Goal: Task Accomplishment & Management: Complete application form

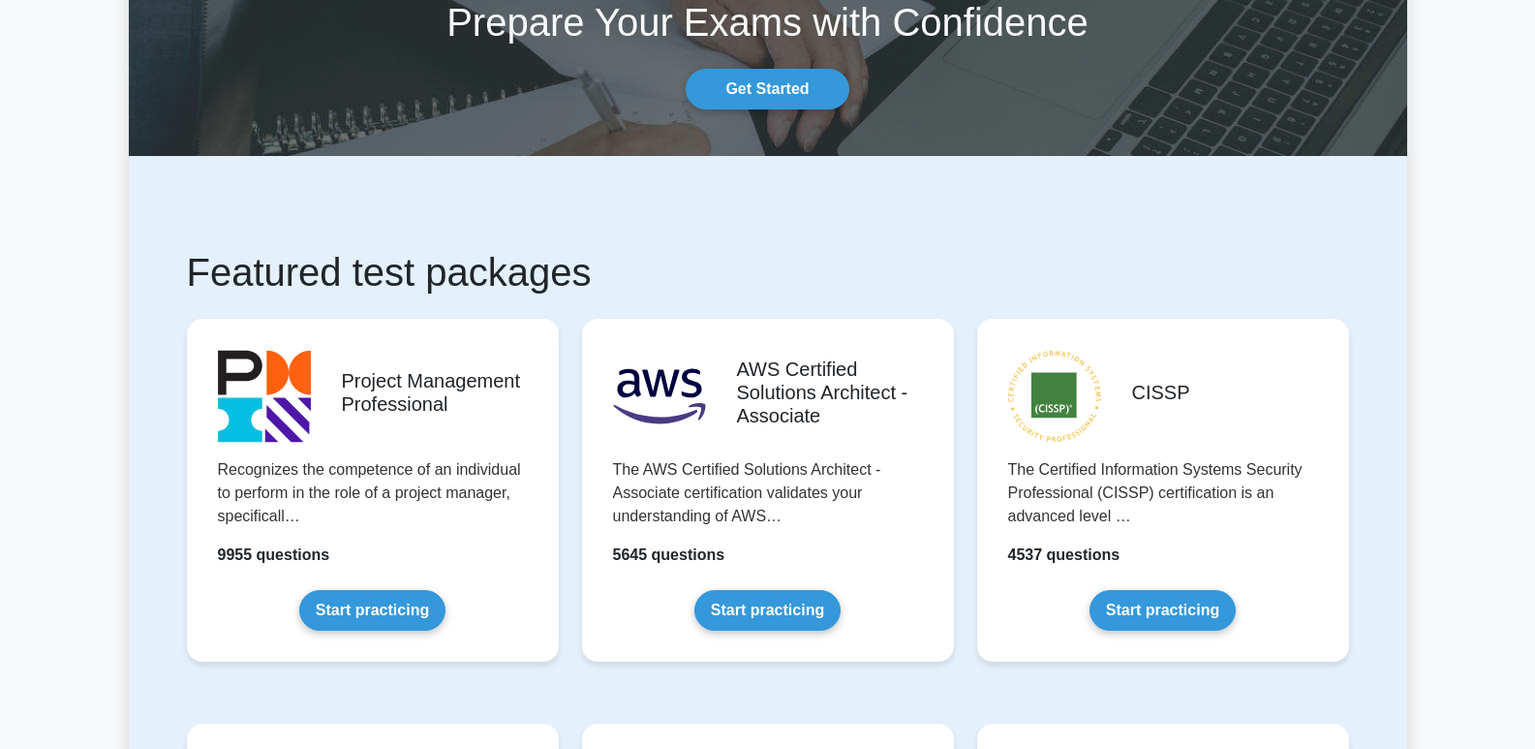
scroll to position [194, 0]
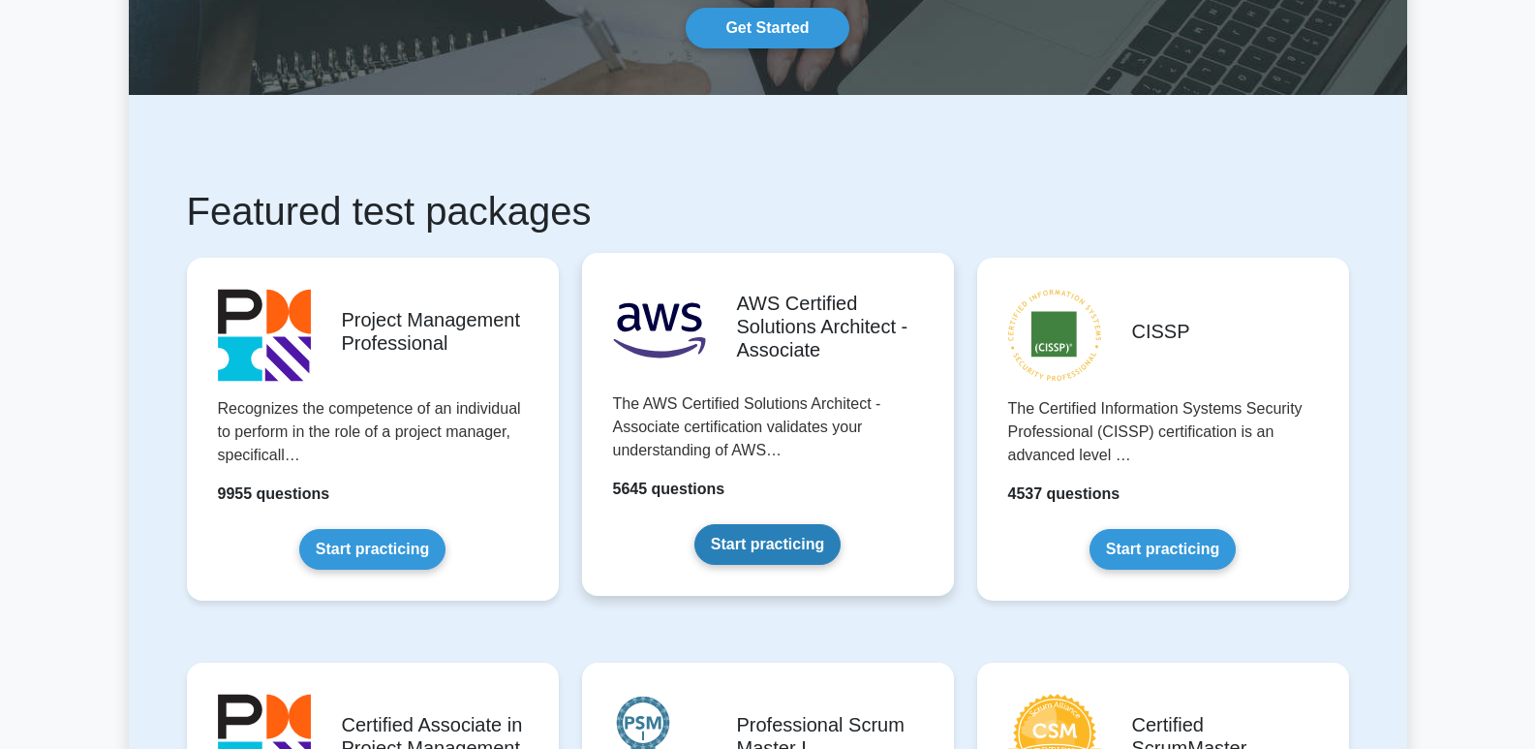
click at [785, 551] on link "Start practicing" at bounding box center [767, 544] width 146 height 41
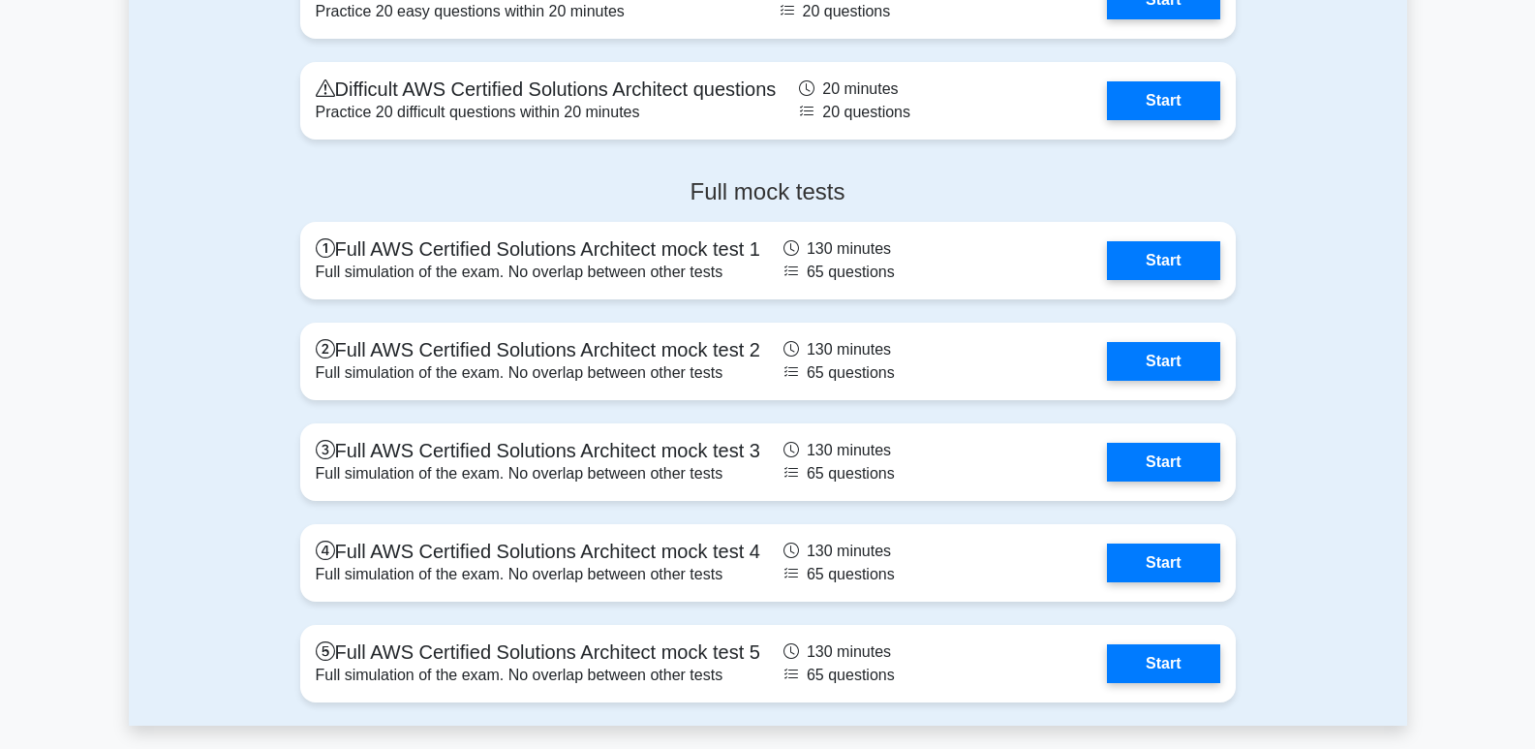
scroll to position [4455, 0]
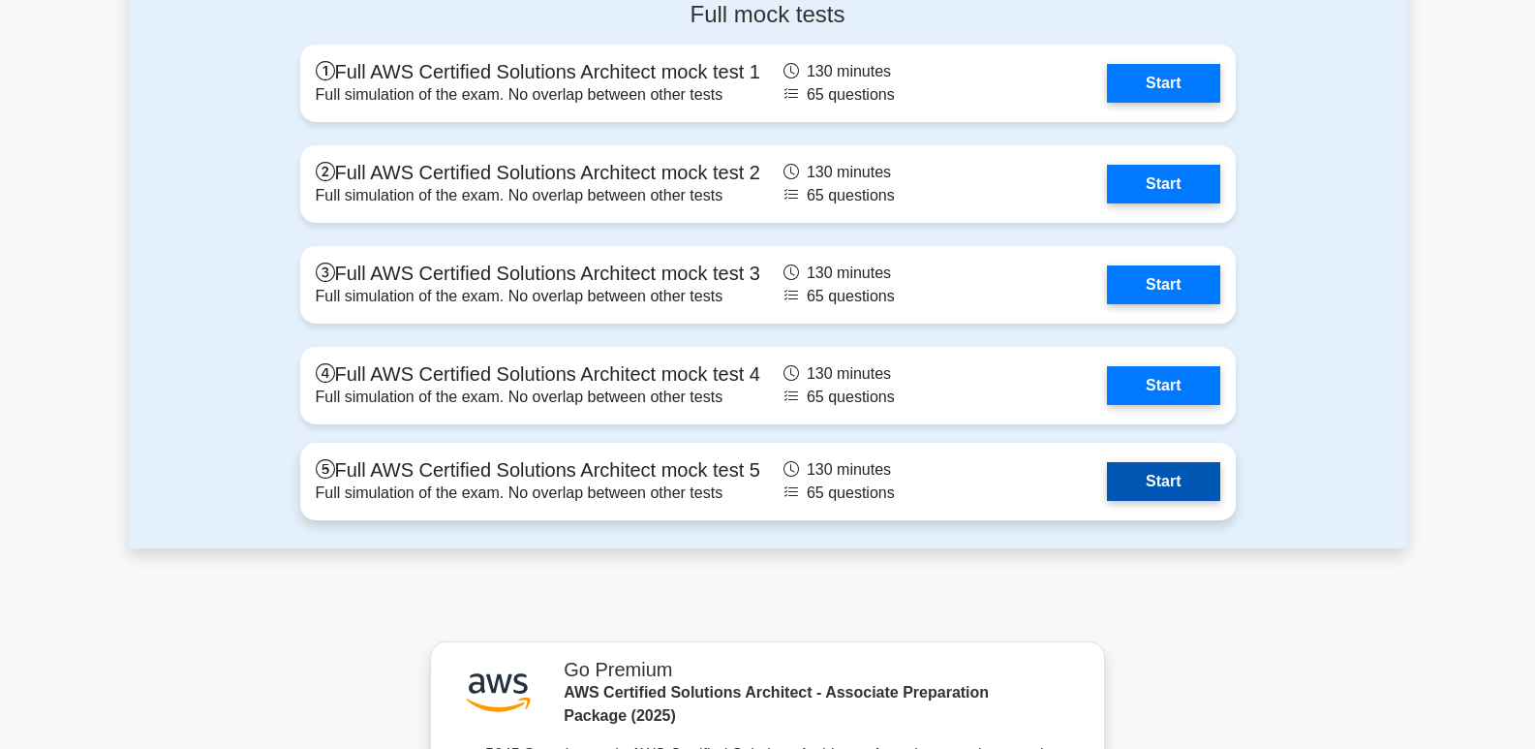
click at [1170, 481] on link "Start" at bounding box center [1163, 481] width 112 height 39
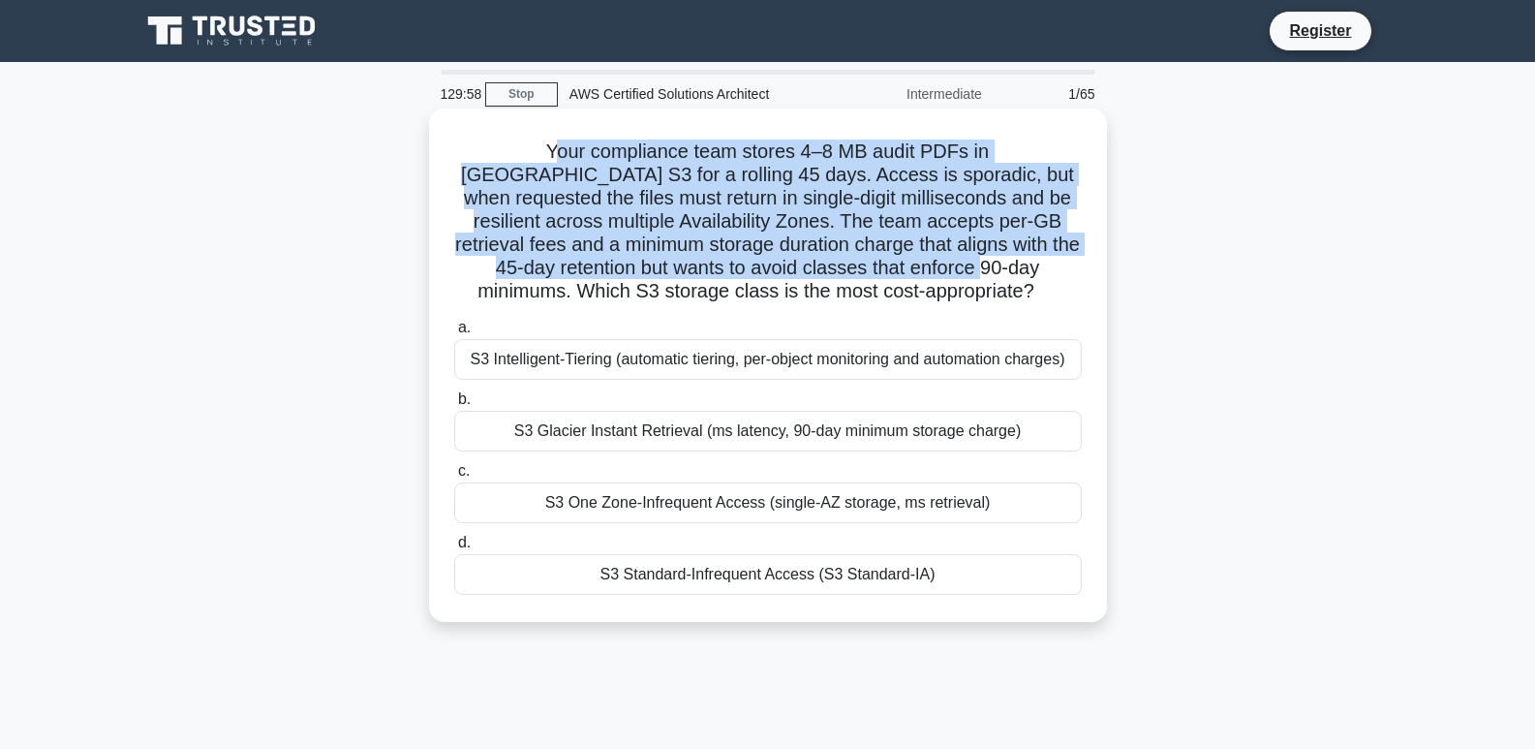
drag, startPoint x: 477, startPoint y: 140, endPoint x: 921, endPoint y: 277, distance: 464.1
click at [921, 277] on h5 "Your compliance team stores 4–8 MB audit PDFs in Amazon S3 for a rolling 45 day…" at bounding box center [767, 221] width 631 height 165
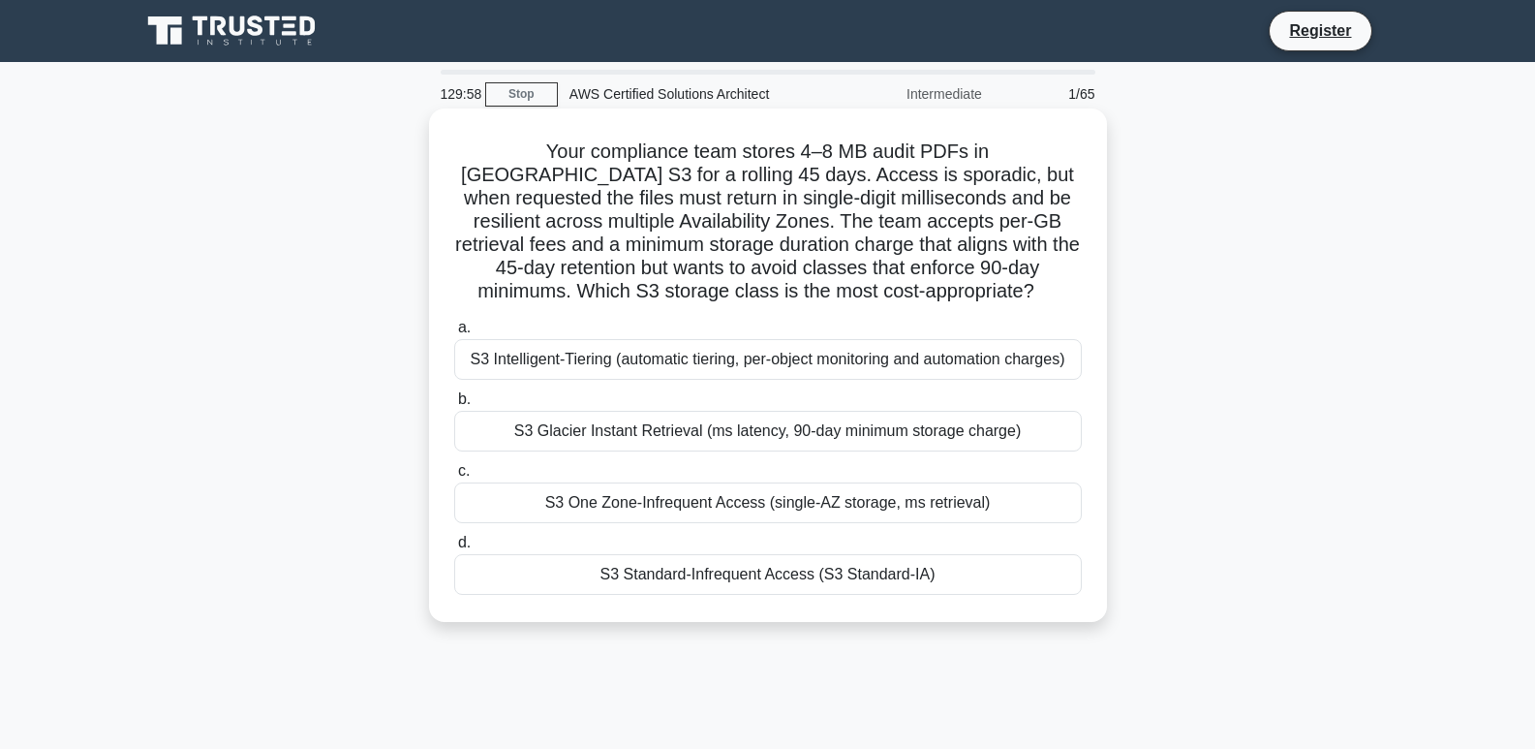
click at [990, 308] on div "Your compliance team stores 4–8 MB audit PDFs in Amazon S3 for a rolling 45 day…" at bounding box center [768, 365] width 662 height 498
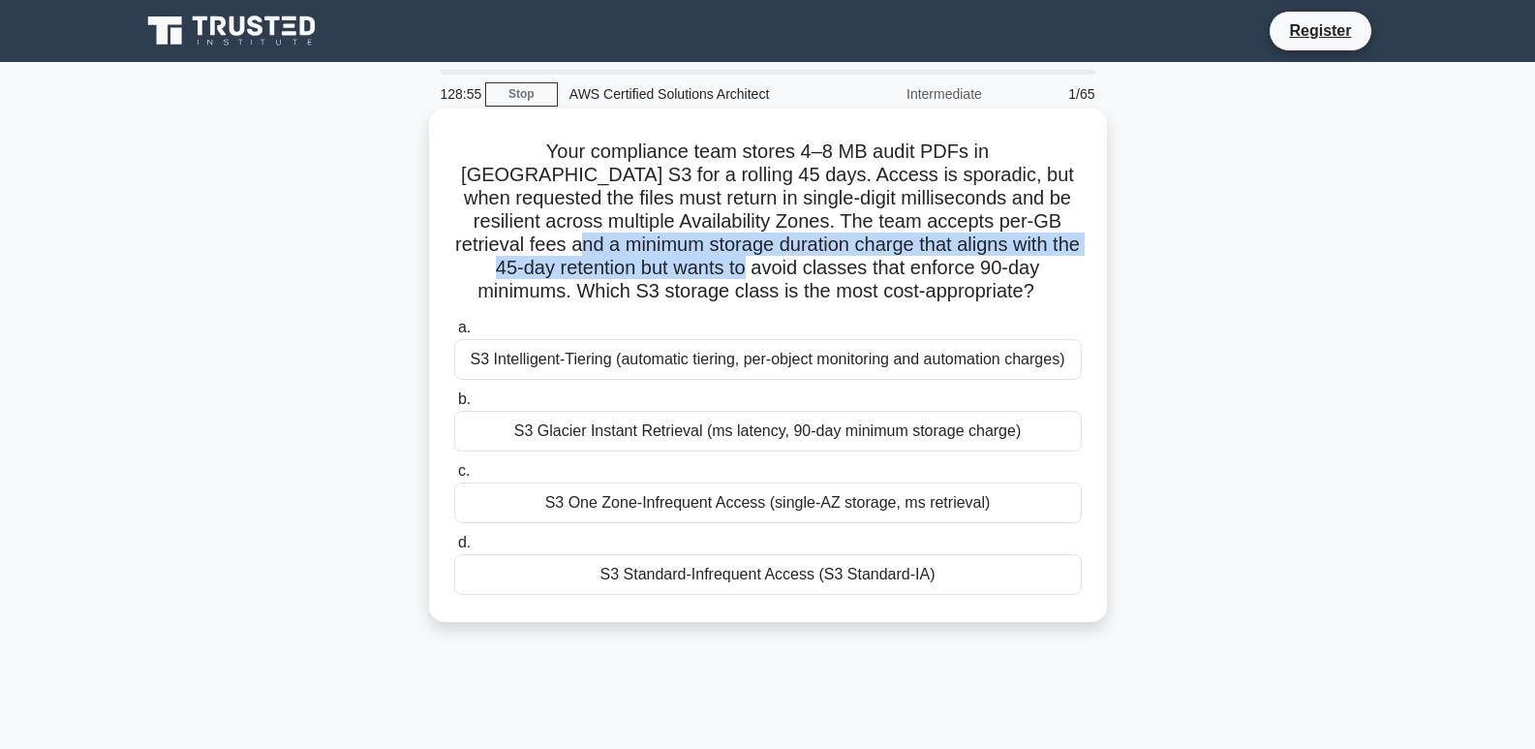
drag, startPoint x: 516, startPoint y: 257, endPoint x: 674, endPoint y: 275, distance: 158.9
click at [672, 275] on h5 "Your compliance team stores 4–8 MB audit PDFs in Amazon S3 for a rolling 45 day…" at bounding box center [767, 221] width 631 height 165
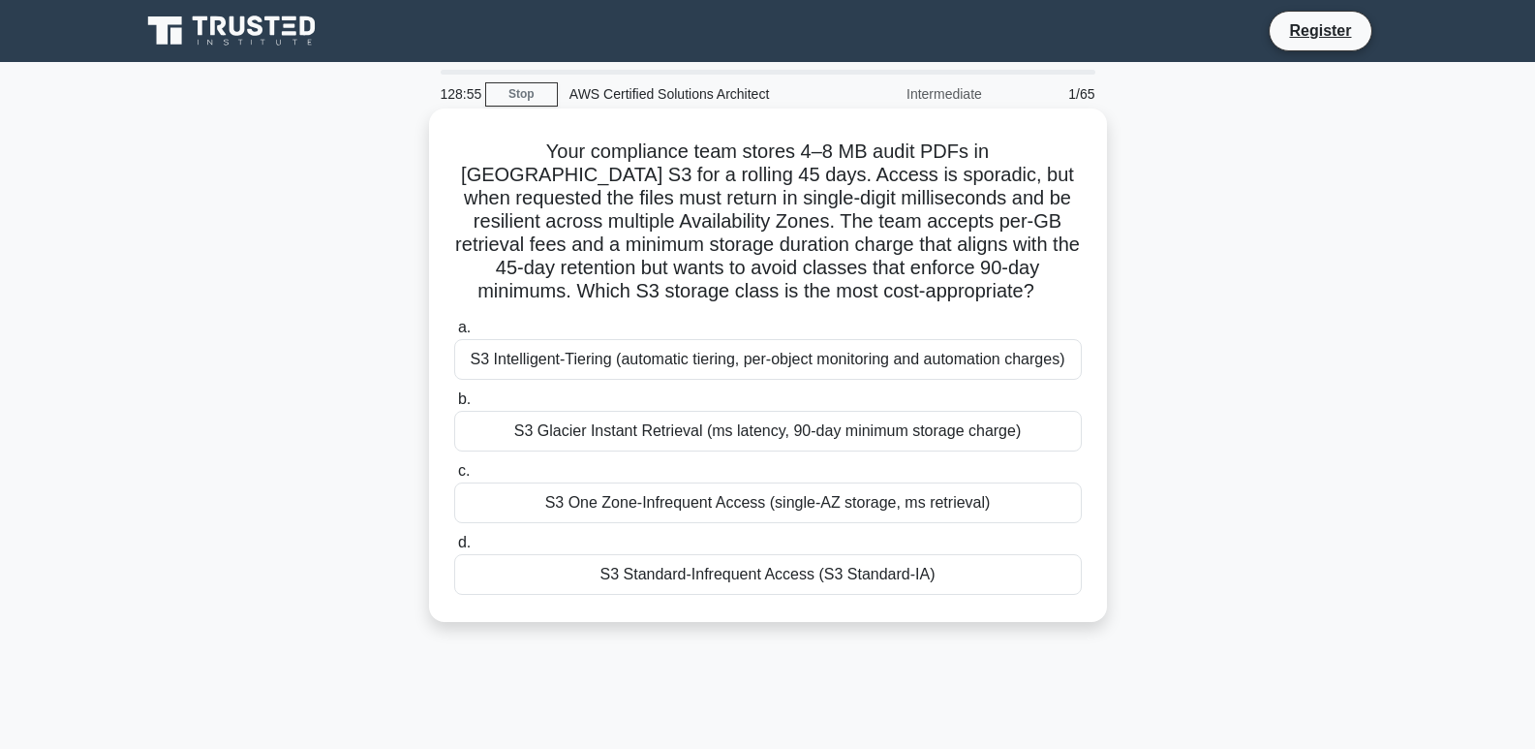
drag, startPoint x: 678, startPoint y: 275, endPoint x: 689, endPoint y: 282, distance: 12.6
click at [684, 280] on h5 "Your compliance team stores 4–8 MB audit PDFs in Amazon S3 for a rolling 45 day…" at bounding box center [767, 221] width 631 height 165
drag, startPoint x: 553, startPoint y: 260, endPoint x: 992, endPoint y: 274, distance: 438.9
click at [992, 274] on h5 "Your compliance team stores 4–8 MB audit PDFs in Amazon S3 for a rolling 45 day…" at bounding box center [767, 221] width 631 height 165
click at [986, 274] on h5 "Your compliance team stores 4–8 MB audit PDFs in Amazon S3 for a rolling 45 day…" at bounding box center [767, 221] width 631 height 165
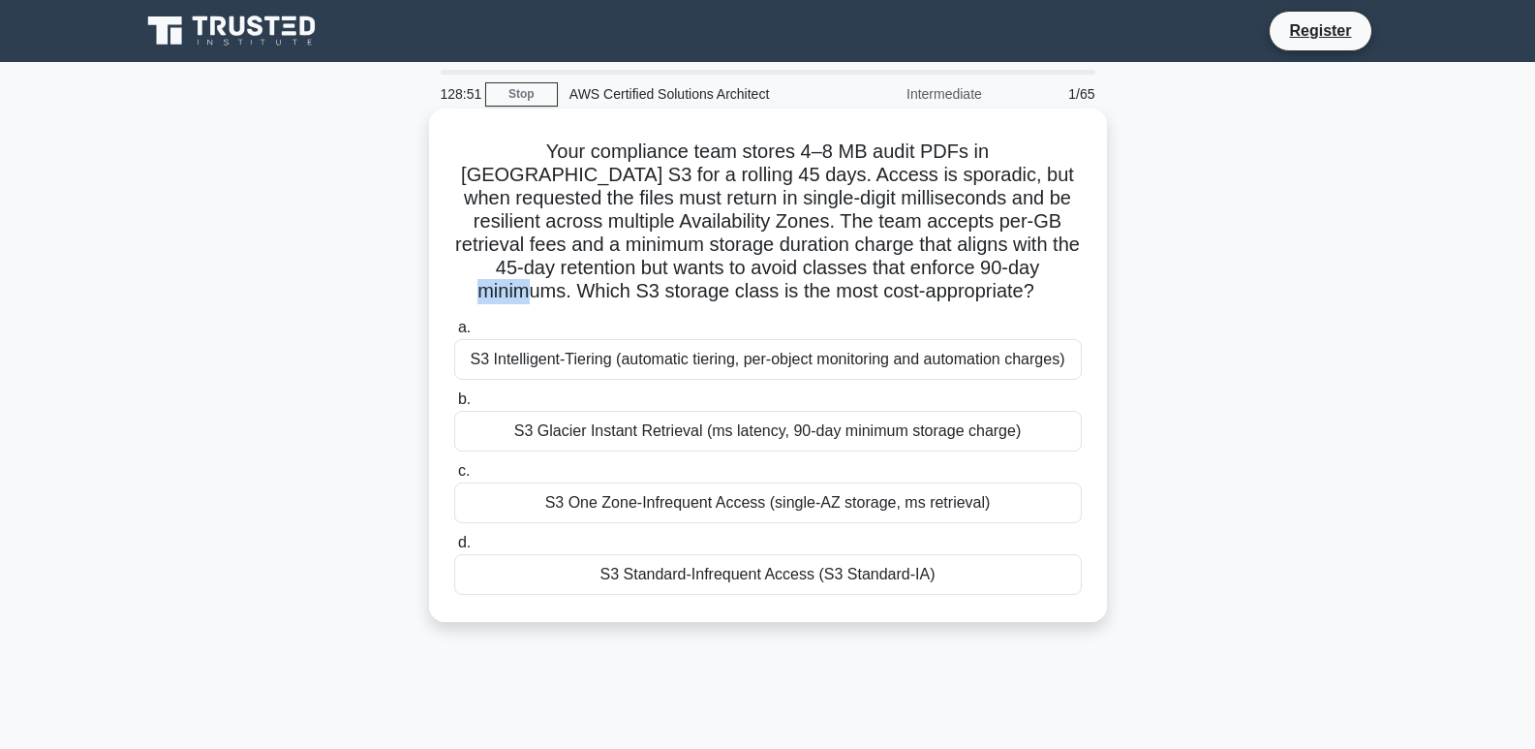
click at [986, 274] on h5 "Your compliance team stores 4–8 MB audit PDFs in Amazon S3 for a rolling 45 day…" at bounding box center [767, 221] width 631 height 165
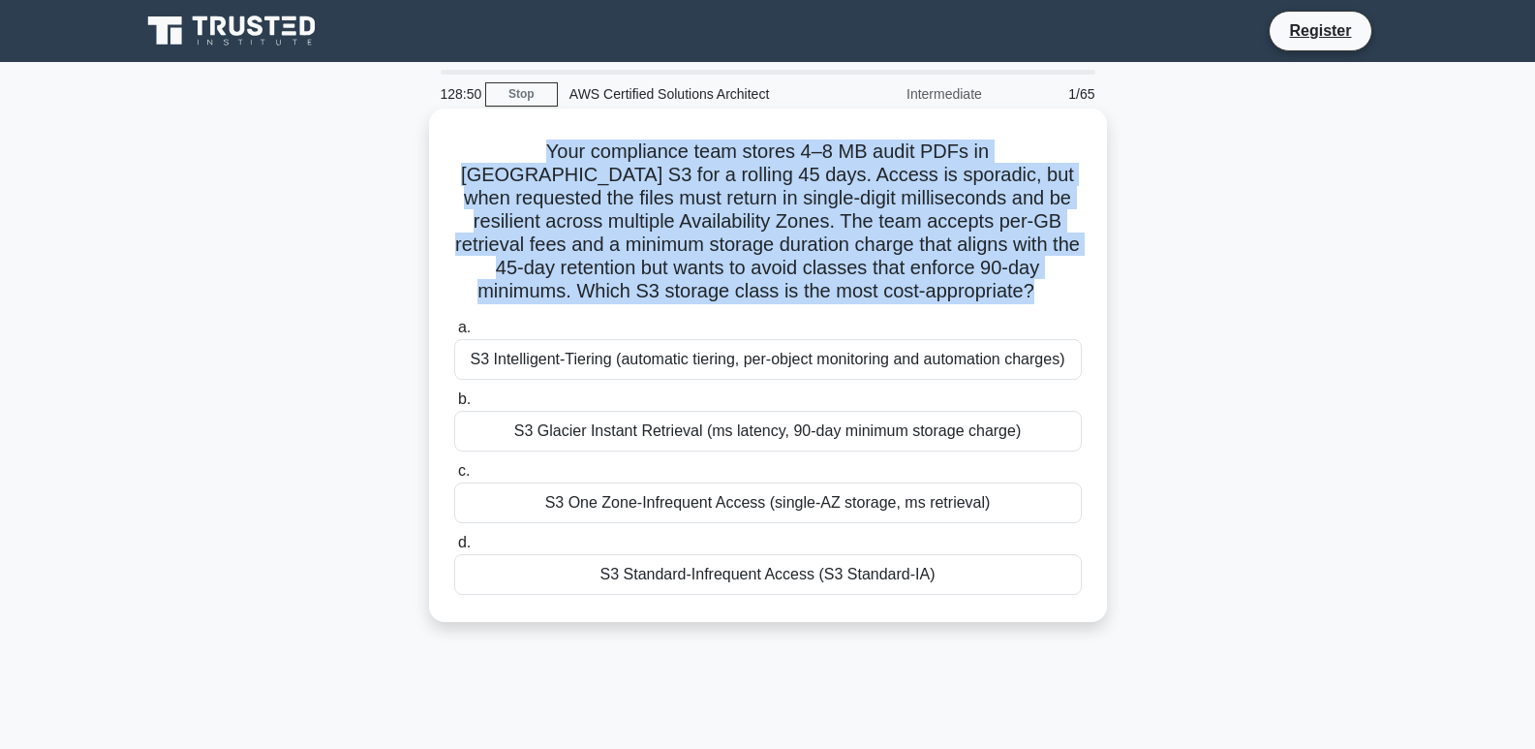
click at [986, 274] on h5 "Your compliance team stores 4–8 MB audit PDFs in Amazon S3 for a rolling 45 day…" at bounding box center [767, 221] width 631 height 165
click at [931, 301] on h5 "Your compliance team stores 4–8 MB audit PDFs in Amazon S3 for a rolling 45 day…" at bounding box center [767, 221] width 631 height 165
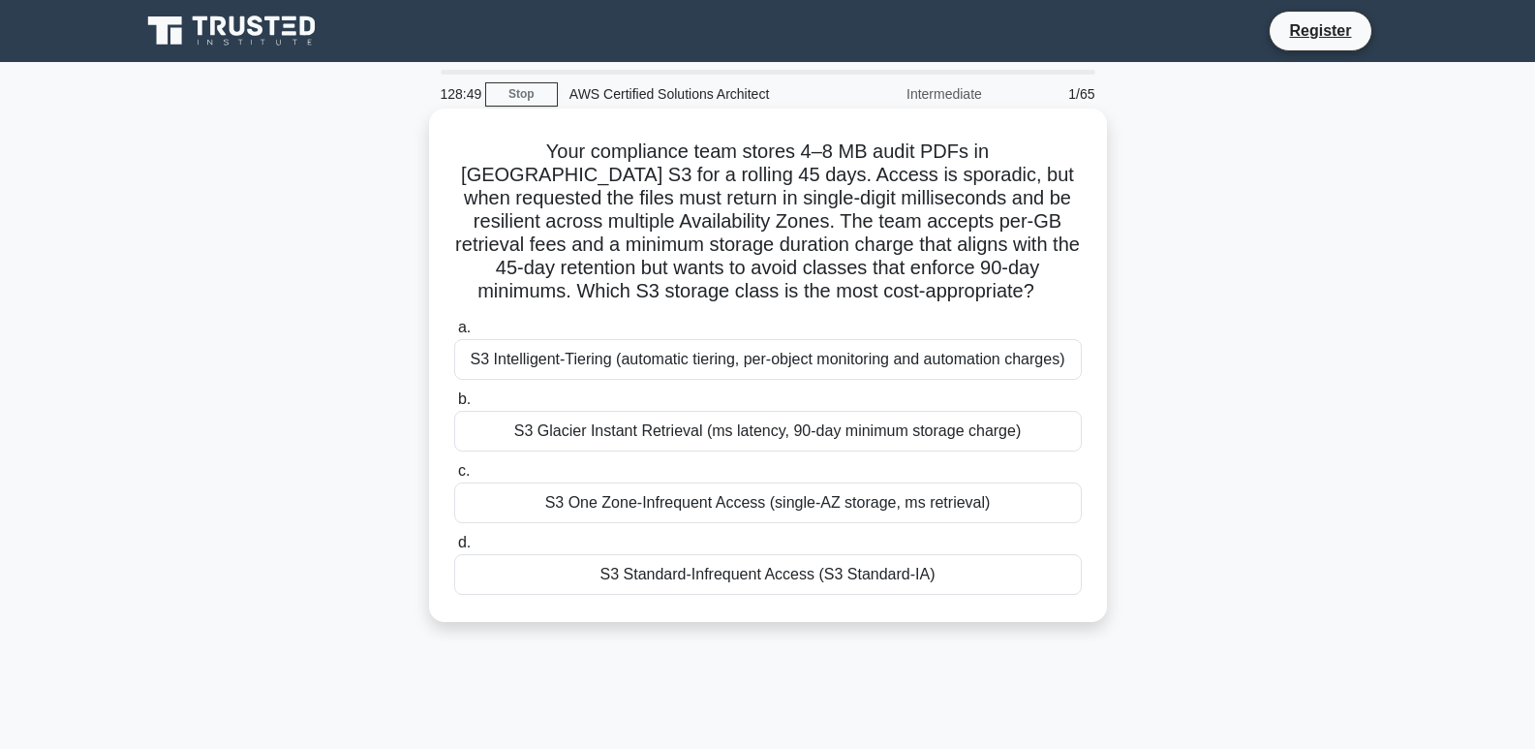
click at [881, 304] on h5 "Your compliance team stores 4–8 MB audit PDFs in Amazon S3 for a rolling 45 day…" at bounding box center [767, 221] width 631 height 165
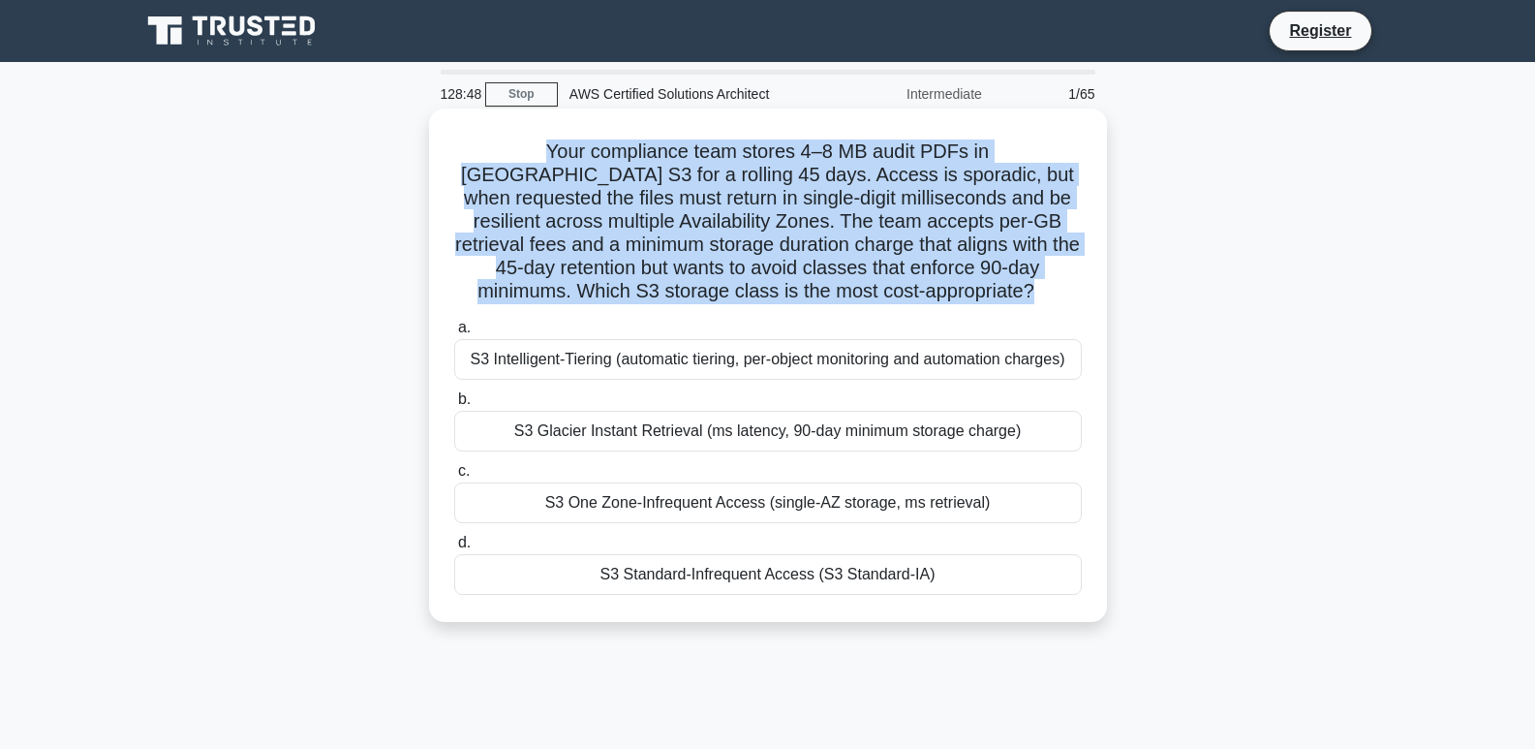
click at [881, 304] on h5 "Your compliance team stores 4–8 MB audit PDFs in Amazon S3 for a rolling 45 day…" at bounding box center [767, 221] width 631 height 165
click at [886, 289] on h5 "Your compliance team stores 4–8 MB audit PDFs in Amazon S3 for a rolling 45 day…" at bounding box center [767, 221] width 631 height 165
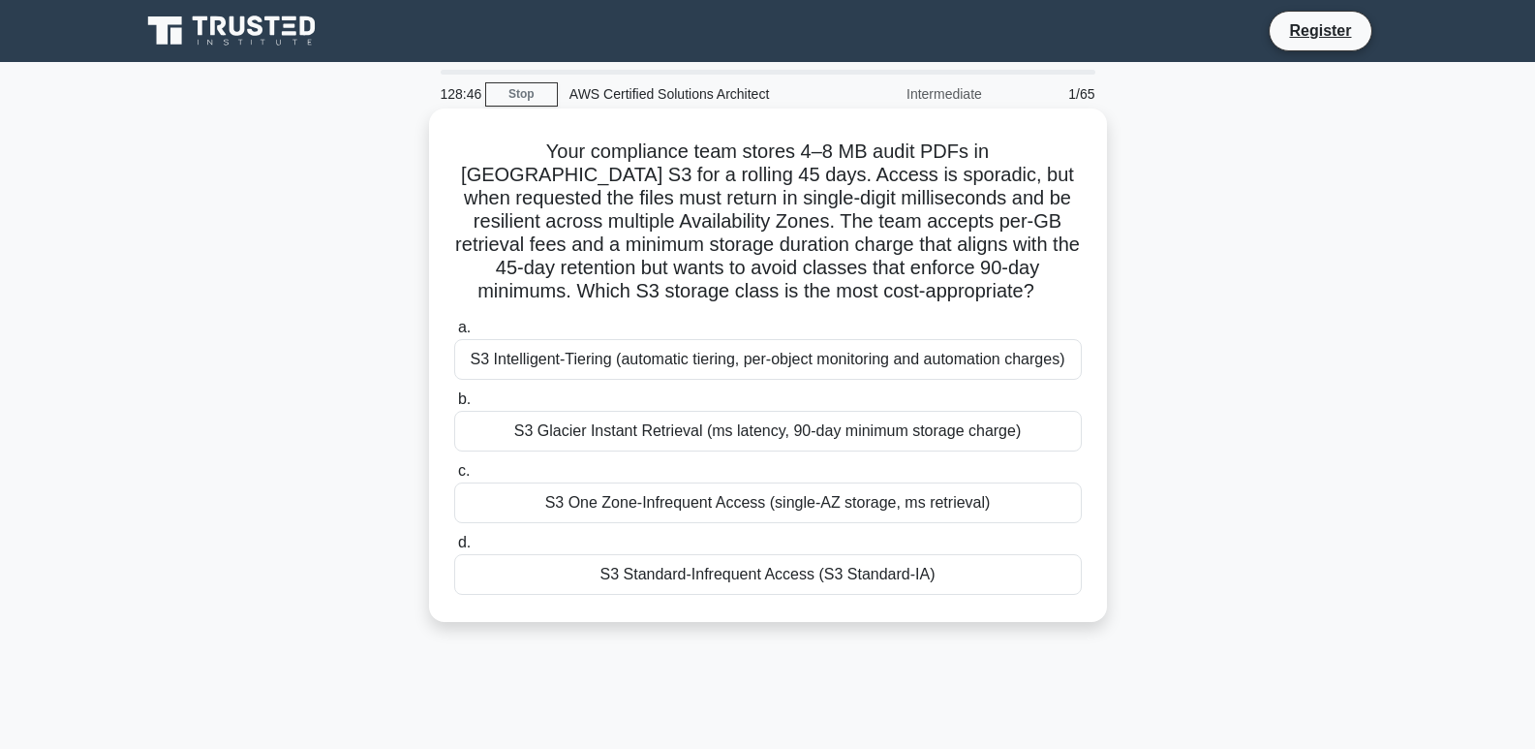
click at [901, 430] on div "S3 Glacier Instant Retrieval (ms latency, 90-day minimum storage charge)" at bounding box center [768, 431] width 628 height 41
click at [454, 406] on input "b. S3 Glacier Instant Retrieval (ms latency, 90-day minimum storage charge)" at bounding box center [454, 399] width 0 height 13
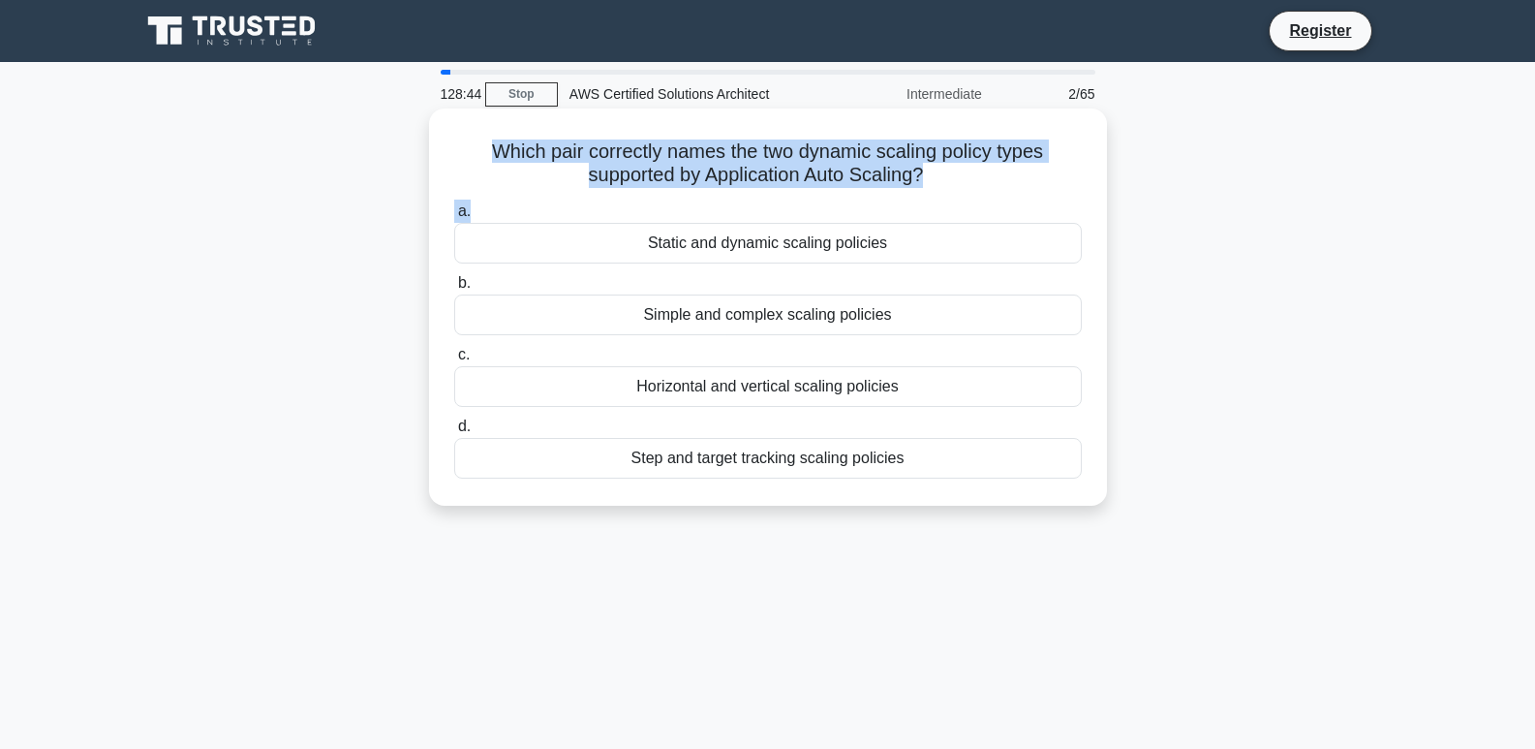
drag, startPoint x: 484, startPoint y: 158, endPoint x: 883, endPoint y: 218, distance: 403.5
click at [883, 218] on div "Which pair correctly names the two dynamic scaling policy types supported by Ap…" at bounding box center [768, 307] width 662 height 382
click at [932, 174] on h5 "Which pair correctly names the two dynamic scaling policy types supported by Ap…" at bounding box center [767, 163] width 631 height 48
click at [984, 180] on h5 "Which pair correctly names the two dynamic scaling policy types supported by Ap…" at bounding box center [767, 163] width 631 height 48
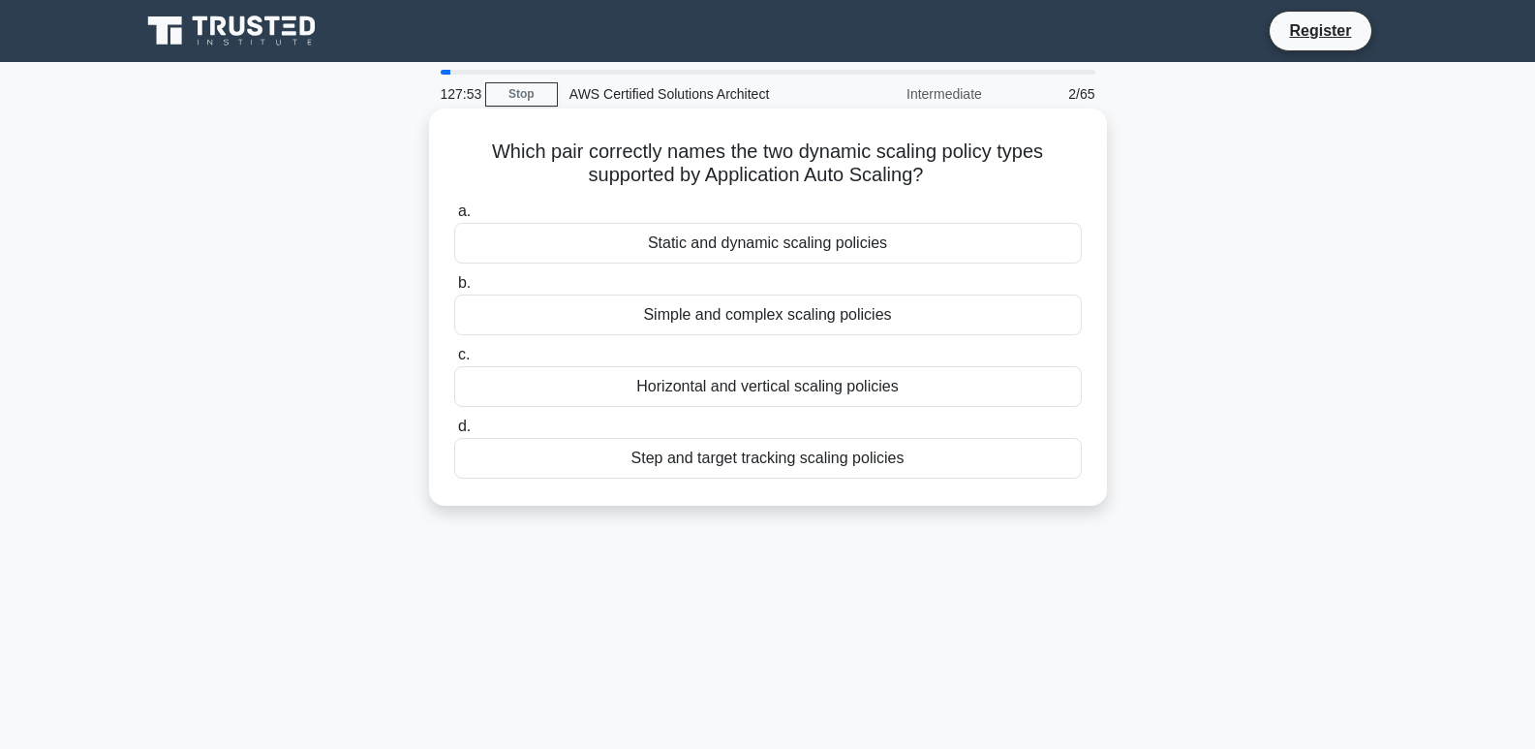
click at [769, 384] on div "Horizontal and vertical scaling policies" at bounding box center [768, 386] width 628 height 41
click at [454, 361] on input "c. Horizontal and vertical scaling policies" at bounding box center [454, 355] width 0 height 13
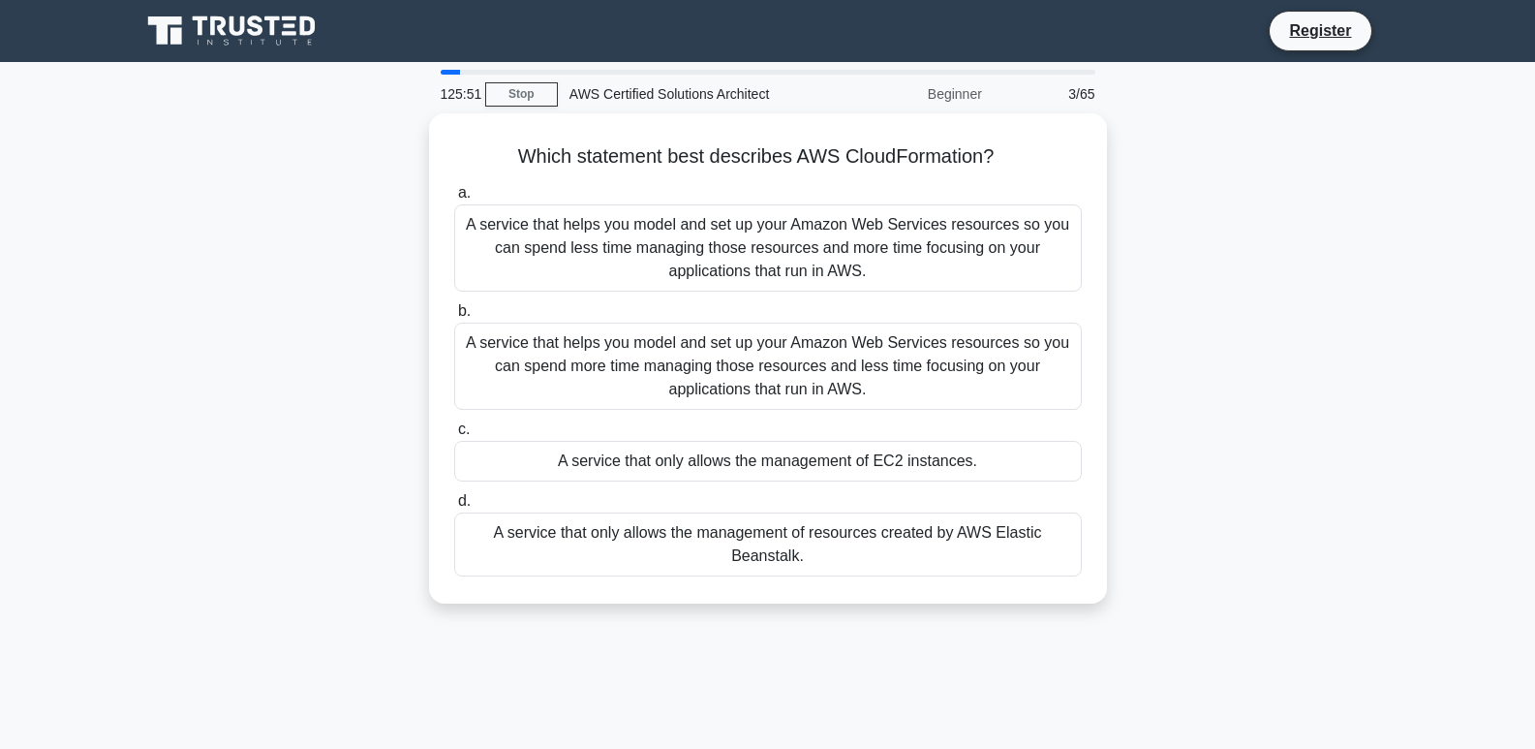
drag, startPoint x: 495, startPoint y: 139, endPoint x: 836, endPoint y: 623, distance: 591.4
click at [836, 623] on div "Which statement best describes AWS CloudFormation? .spinner_0XTQ{transform-orig…" at bounding box center [768, 369] width 1278 height 513
click at [829, 676] on div "125:50 Stop AWS Certified Solutions Architect Beginner 3/65 Which statement bes…" at bounding box center [768, 554] width 1278 height 968
click at [1406, 655] on div "125:49 Stop AWS Certified Solutions Architect Beginner 3/65 Which statement bes…" at bounding box center [768, 554] width 1278 height 968
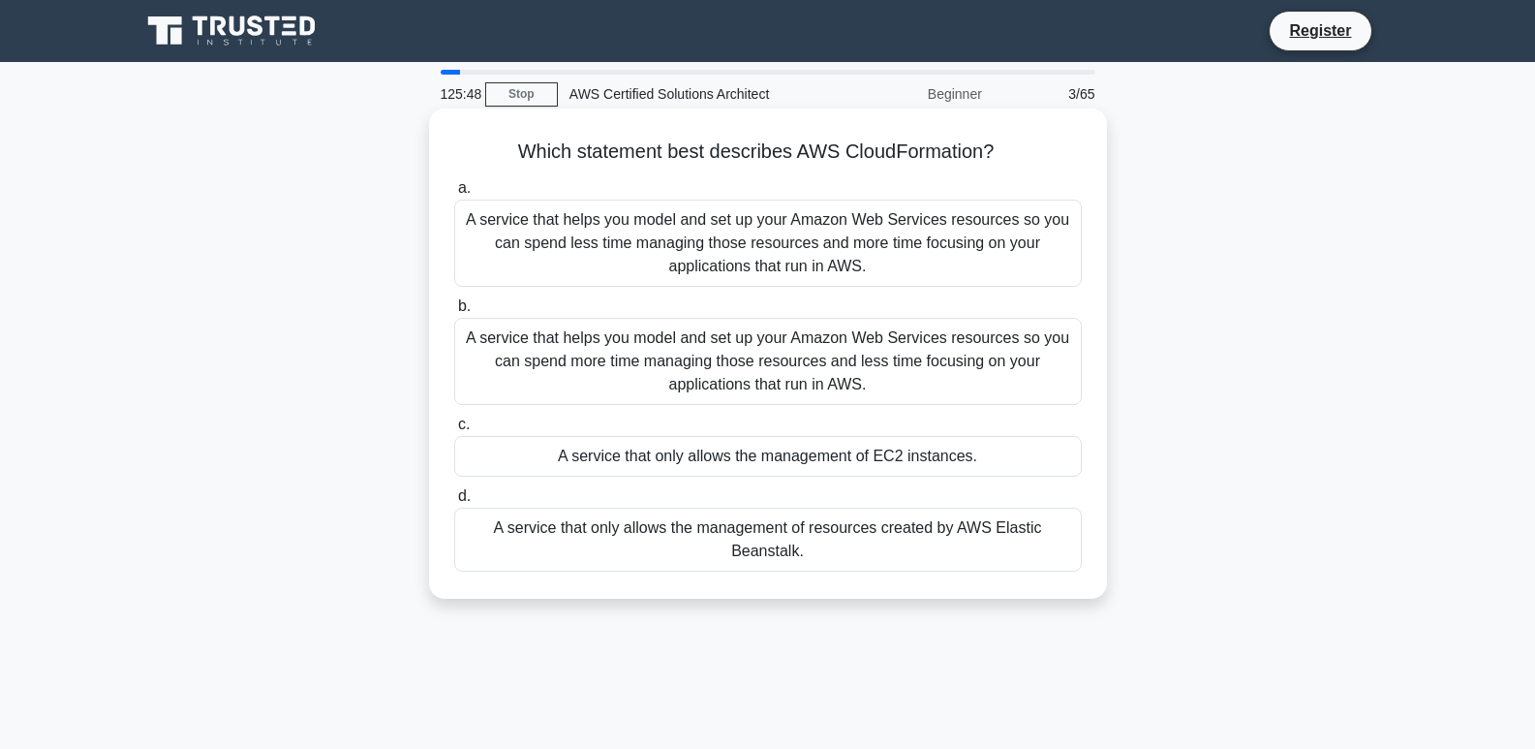
click at [863, 161] on h5 "Which statement best describes AWS CloudFormation? .spinner_0XTQ{transform-orig…" at bounding box center [767, 151] width 631 height 25
click at [862, 162] on h5 "Which statement best describes AWS CloudFormation? .spinner_0XTQ{transform-orig…" at bounding box center [767, 151] width 631 height 25
drag, startPoint x: 768, startPoint y: 154, endPoint x: 988, endPoint y: 171, distance: 220.5
click at [988, 171] on div "Which statement best describes AWS CloudFormation? .spinner_0XTQ{transform-orig…" at bounding box center [768, 353] width 662 height 475
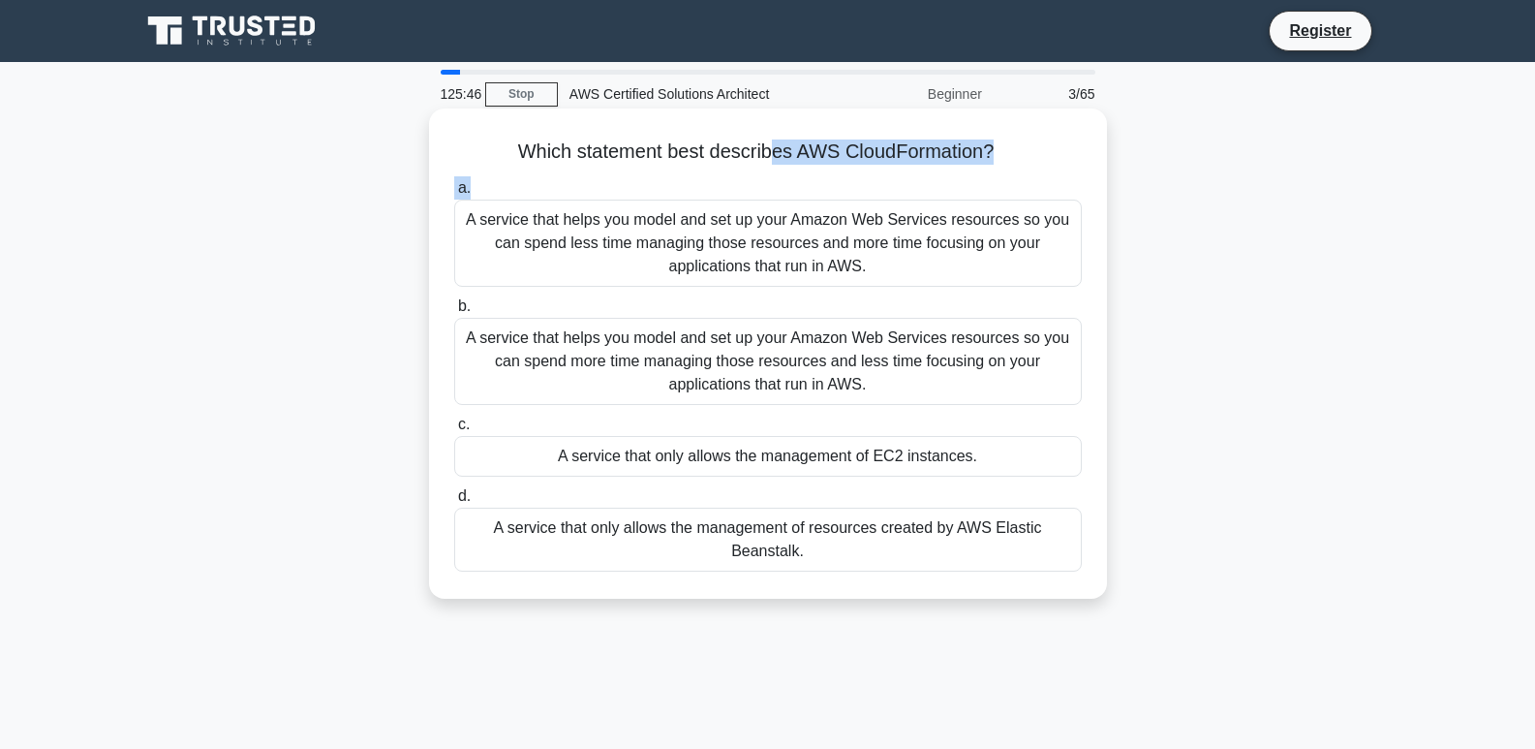
click at [997, 153] on h5 "Which statement best describes AWS CloudFormation? .spinner_0XTQ{transform-orig…" at bounding box center [767, 151] width 631 height 25
drag, startPoint x: 997, startPoint y: 153, endPoint x: 800, endPoint y: 152, distance: 196.6
click at [800, 152] on h5 "Which statement best describes AWS CloudFormation? .spinner_0XTQ{transform-orig…" at bounding box center [767, 151] width 631 height 25
drag, startPoint x: 493, startPoint y: 139, endPoint x: 838, endPoint y: 570, distance: 551.9
click at [837, 568] on div "Which statement best describes AWS CloudFormation? .spinner_0XTQ{transform-orig…" at bounding box center [768, 353] width 662 height 475
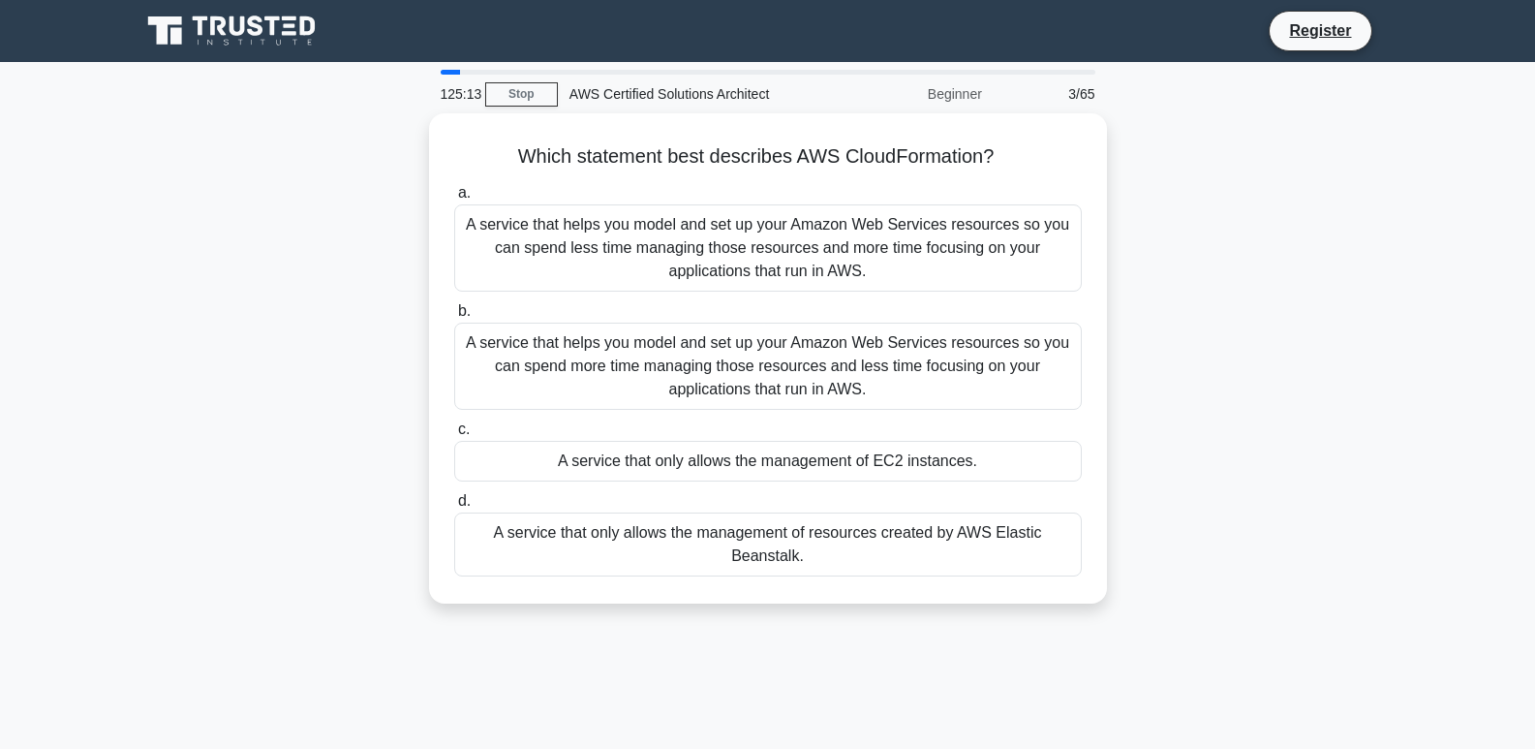
copy div "Which statement best describes AWS CloudFormation? .spinner_0XTQ{transform-orig…"
click at [272, 289] on div "Which statement best describes AWS CloudFormation? .spinner_0XTQ{transform-orig…" at bounding box center [768, 369] width 1278 height 513
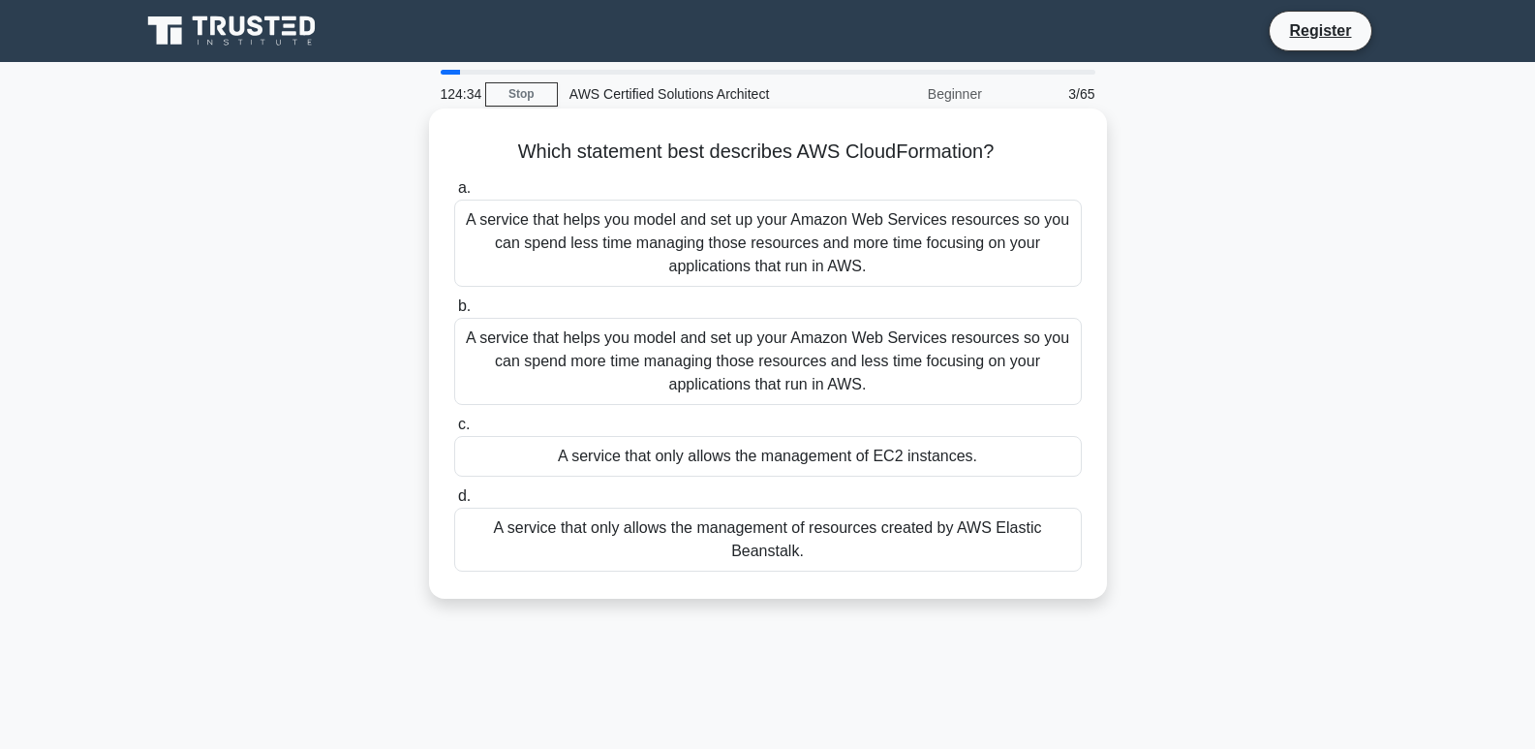
click at [751, 265] on div "A service that helps you model and set up your Amazon Web Services resources so…" at bounding box center [768, 242] width 628 height 87
click at [454, 195] on input "a. A service that helps you model and set up your Amazon Web Services resources…" at bounding box center [454, 188] width 0 height 13
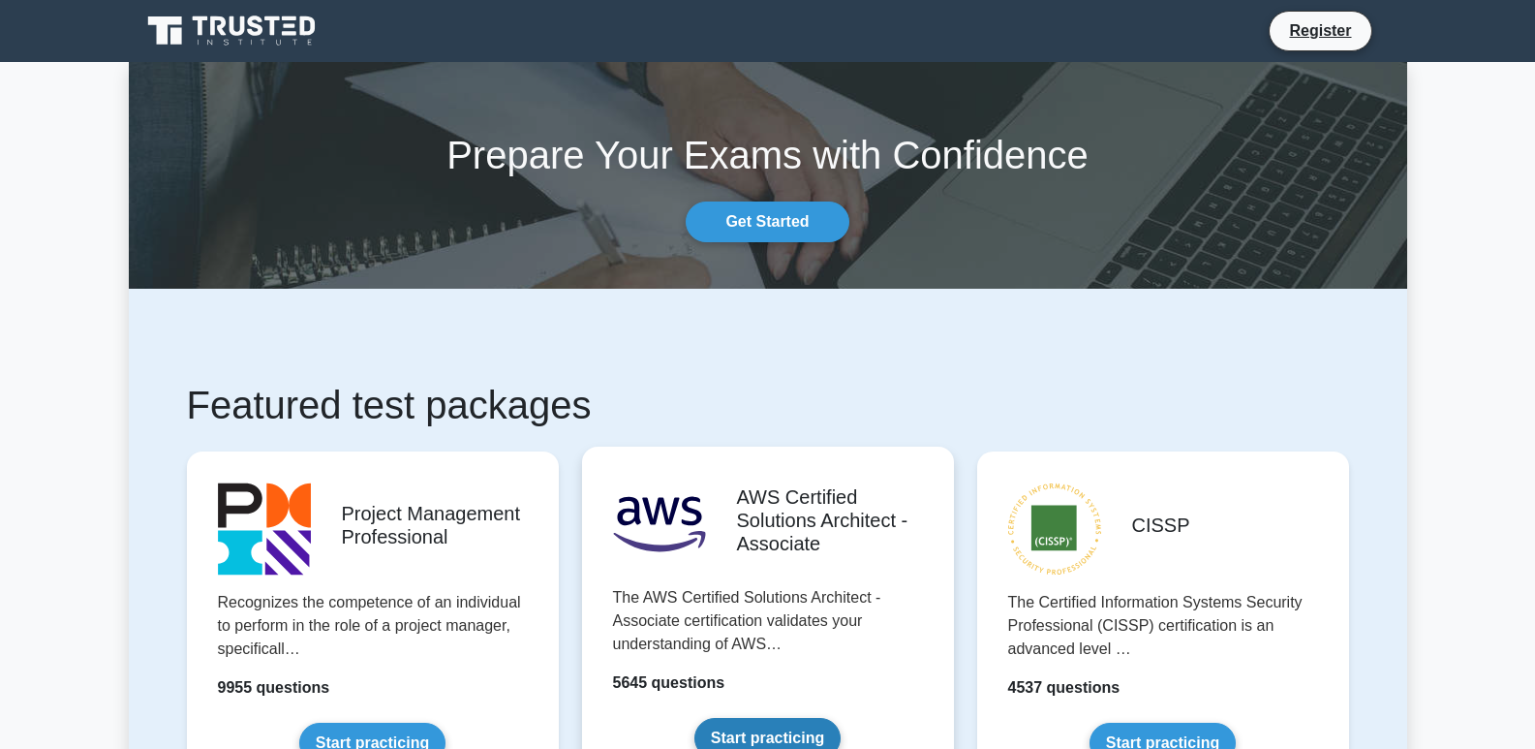
click at [773, 722] on link "Start practicing" at bounding box center [767, 738] width 146 height 41
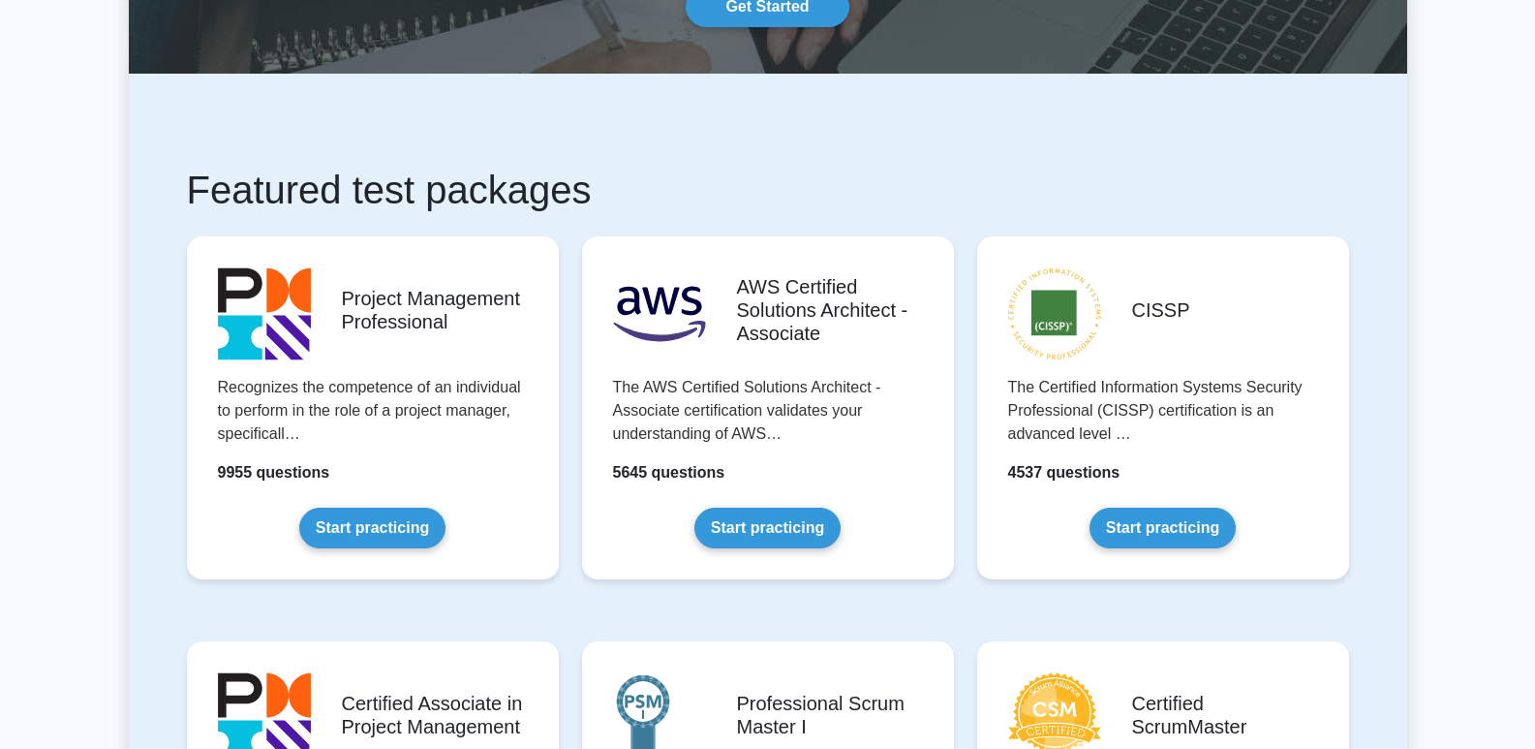
scroll to position [291, 0]
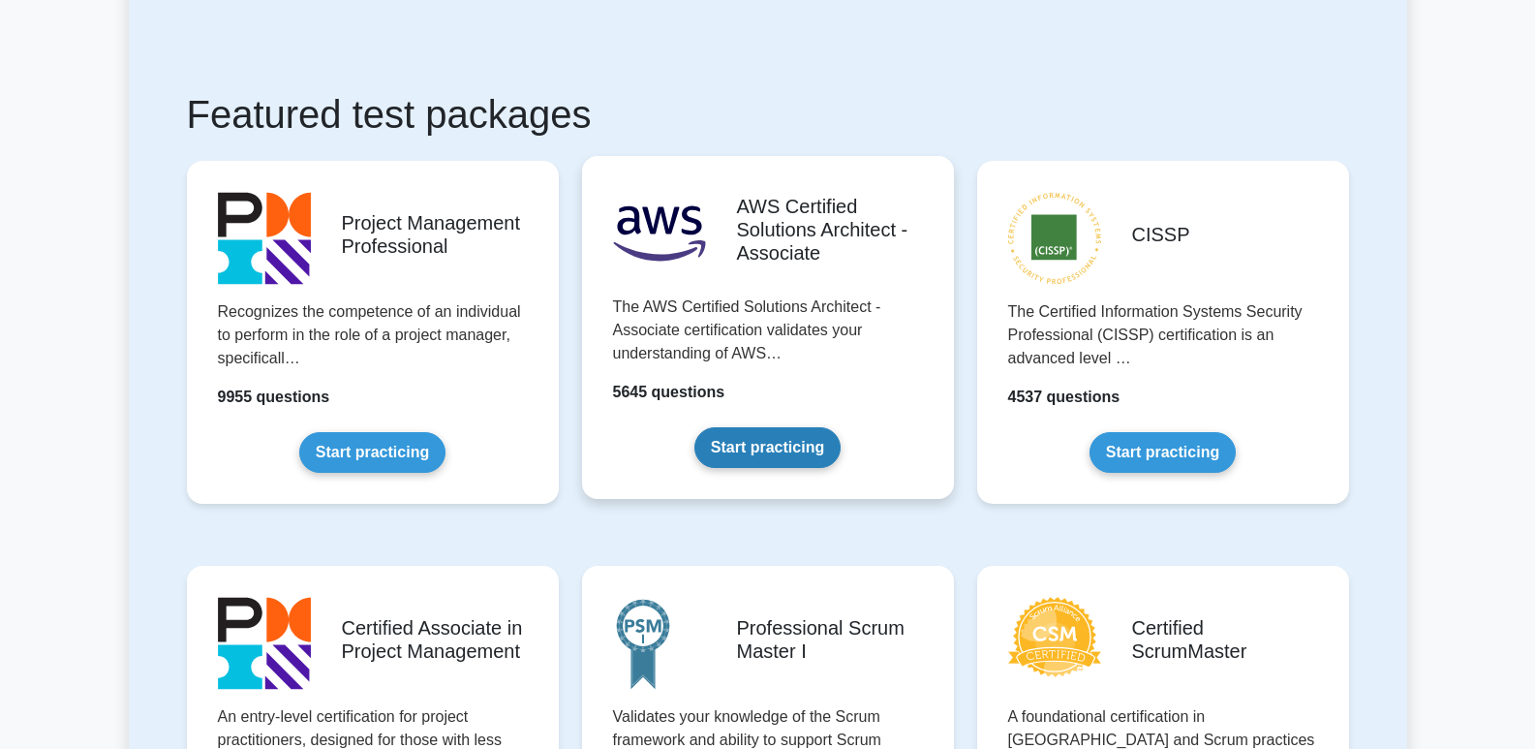
click at [778, 448] on link "Start practicing" at bounding box center [767, 447] width 146 height 41
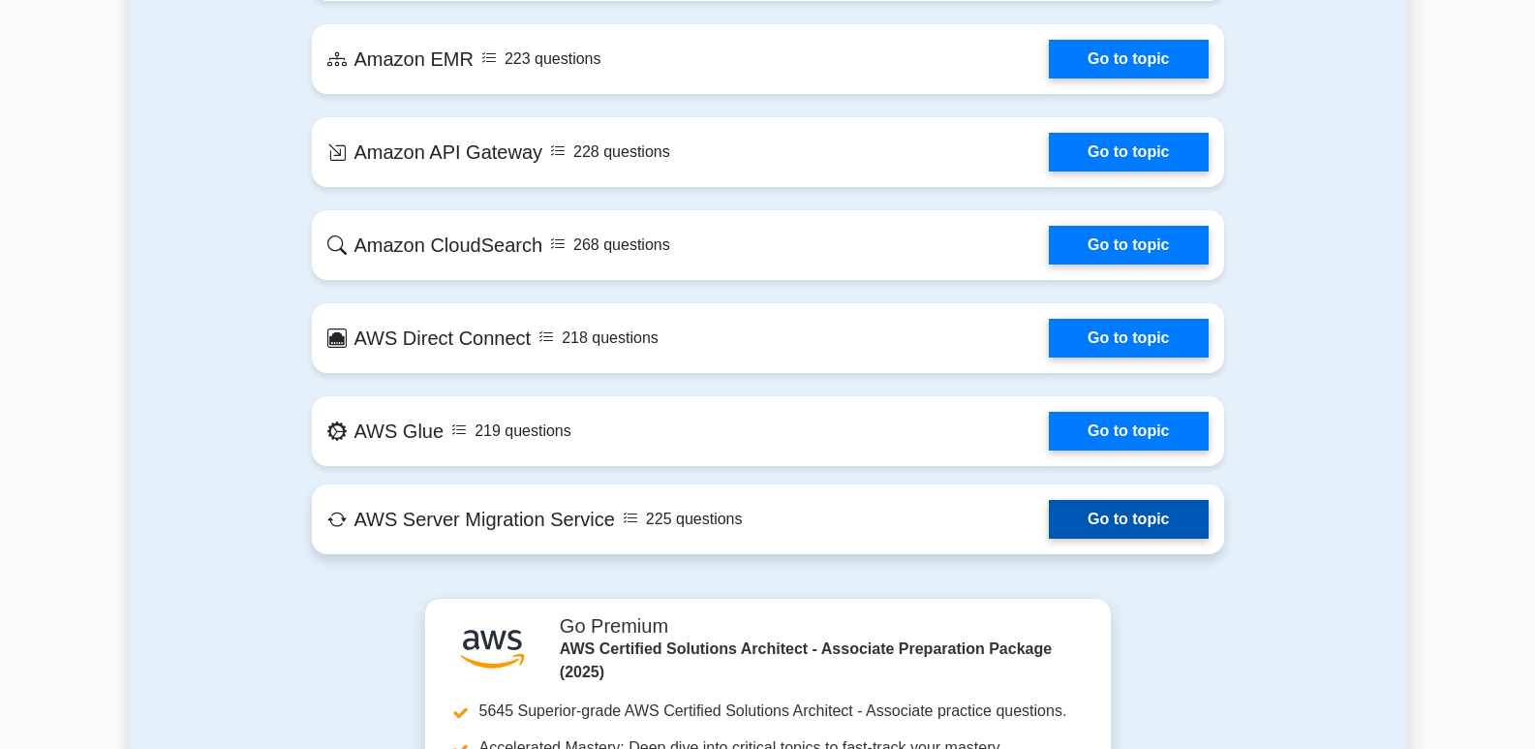
scroll to position [3099, 0]
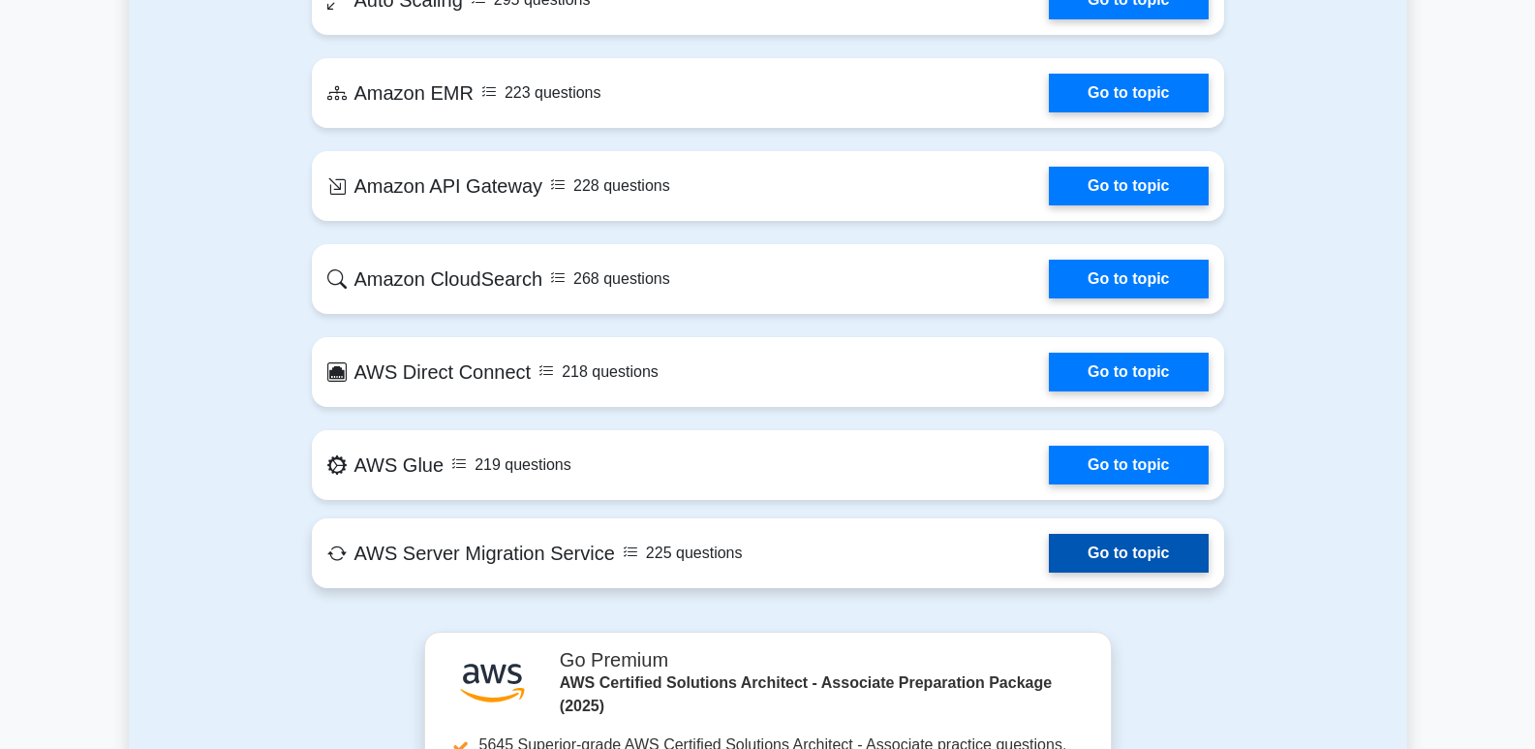
click at [1120, 558] on link "Go to topic" at bounding box center [1128, 553] width 159 height 39
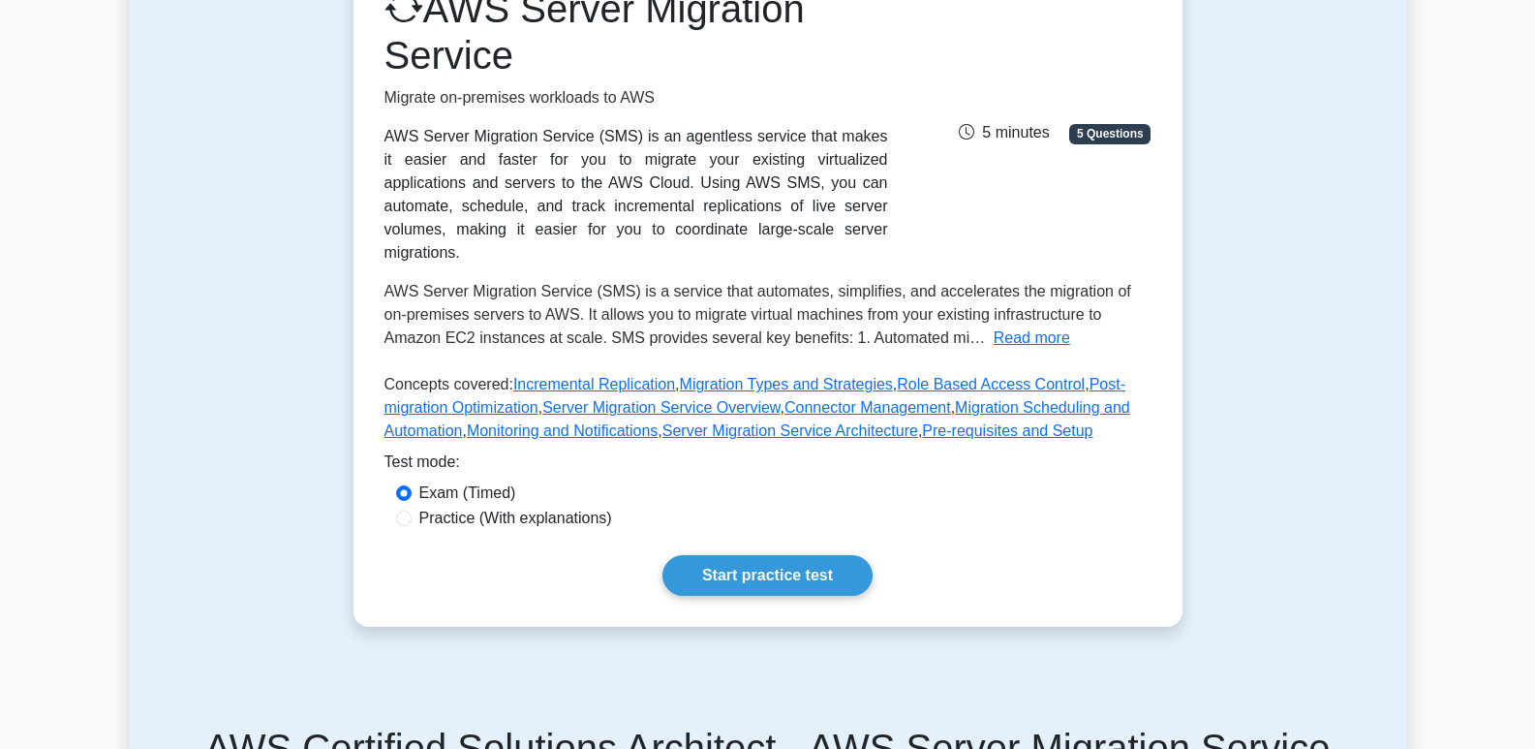
scroll to position [291, 0]
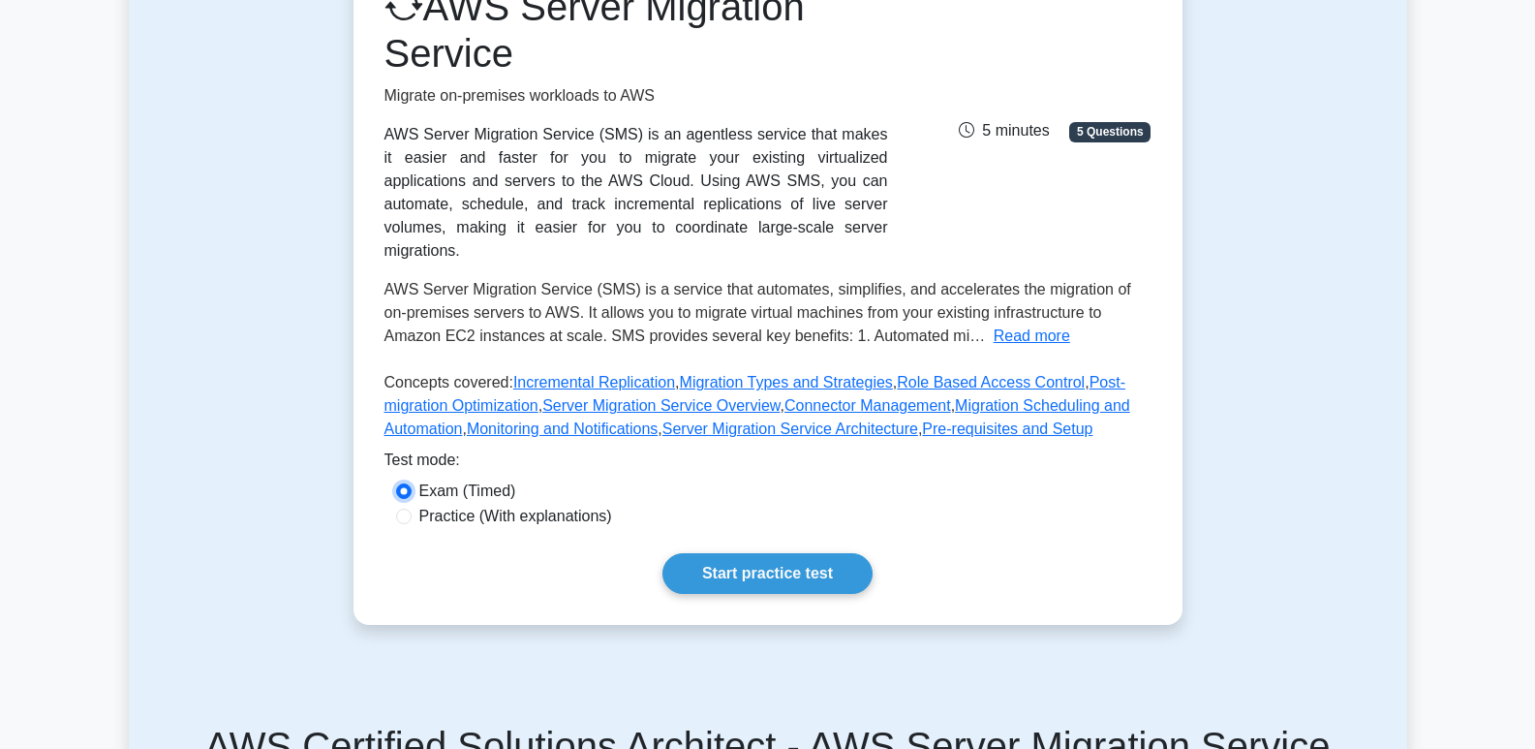
click at [403, 483] on input "Exam (Timed)" at bounding box center [403, 490] width 15 height 15
click at [804, 553] on link "Start practice test" at bounding box center [767, 573] width 210 height 41
click at [781, 553] on link "Start practice test" at bounding box center [767, 573] width 210 height 41
click at [789, 553] on link "Start practice test" at bounding box center [767, 573] width 210 height 41
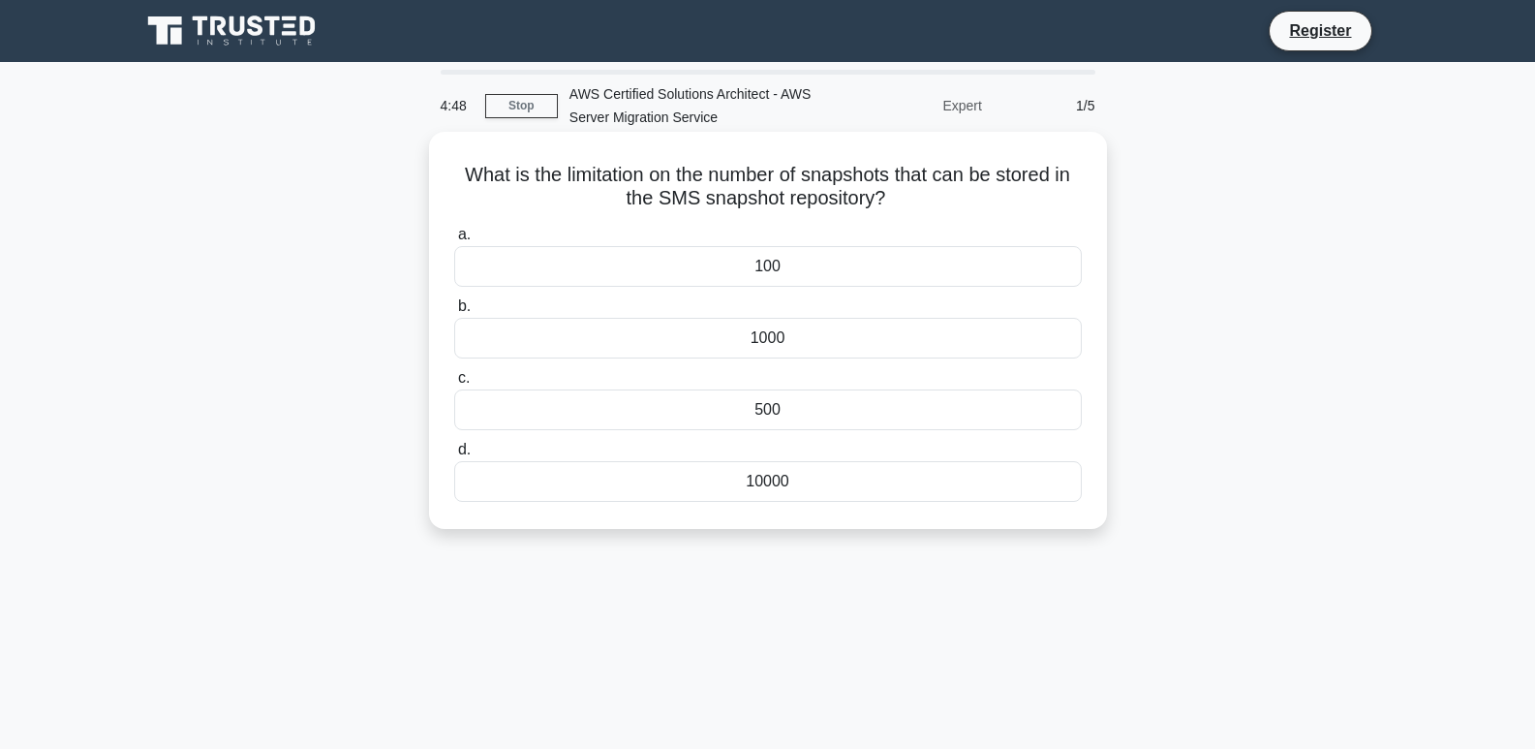
click at [772, 274] on div "100" at bounding box center [768, 266] width 628 height 41
click at [454, 241] on input "a. 100" at bounding box center [454, 235] width 0 height 13
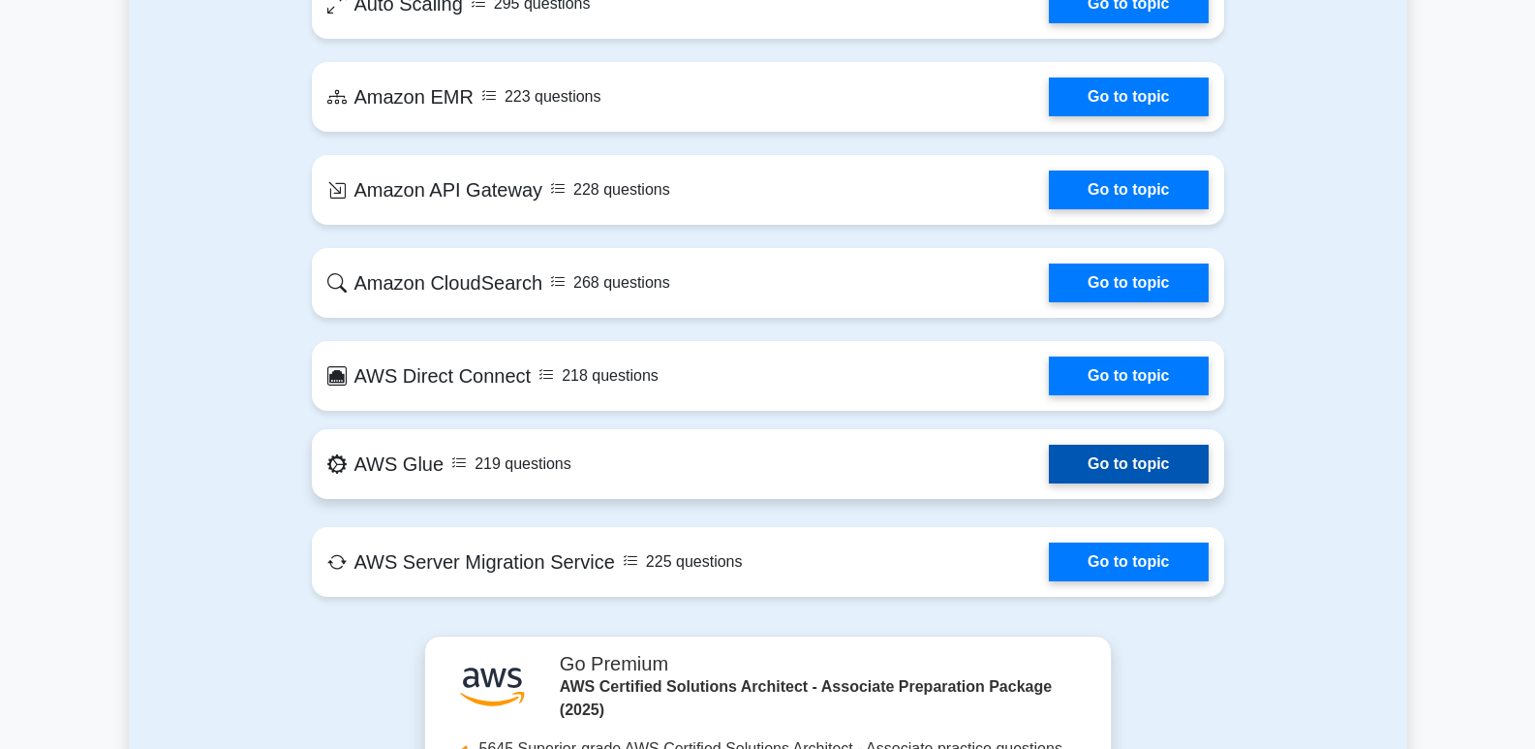
scroll to position [3099, 0]
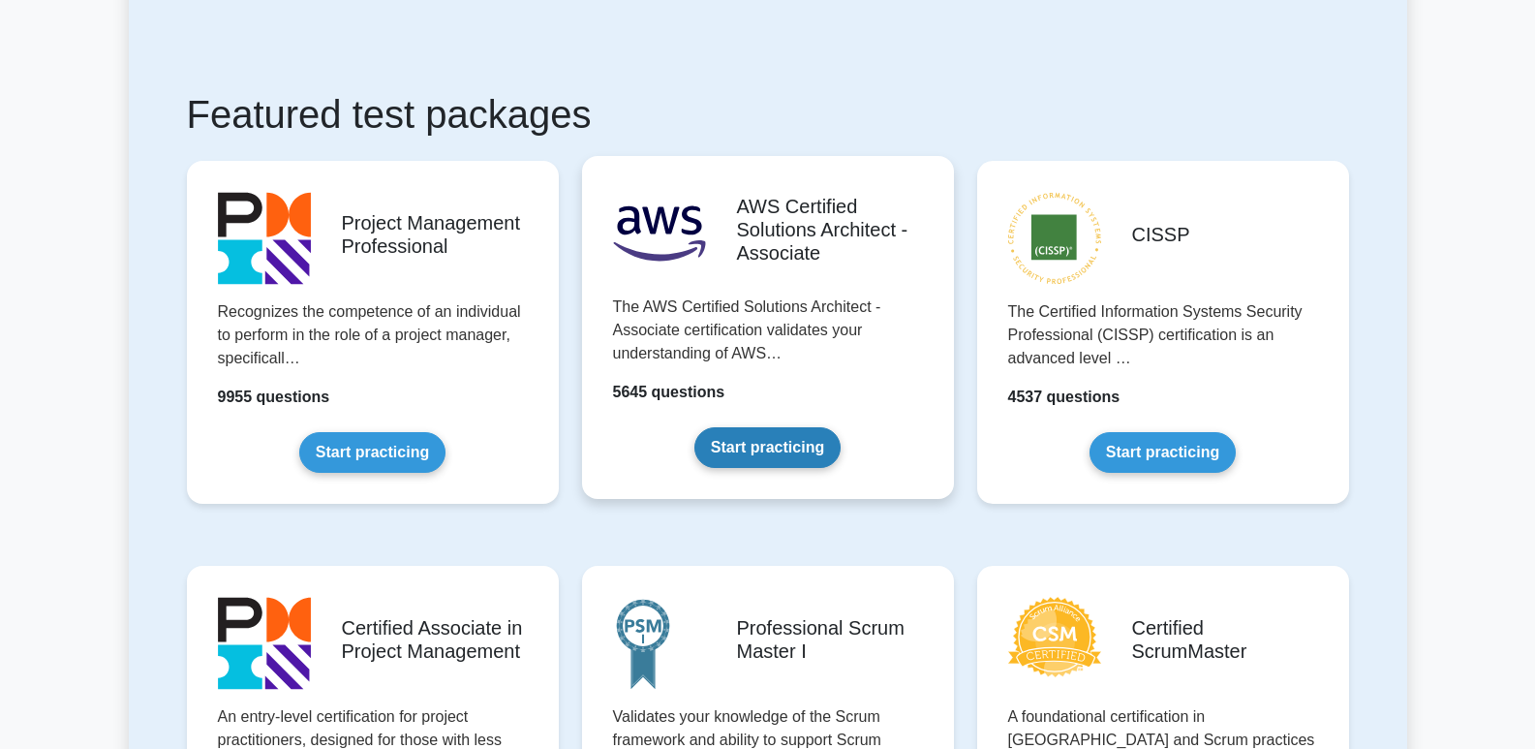
click at [781, 431] on link "Start practicing" at bounding box center [767, 447] width 146 height 41
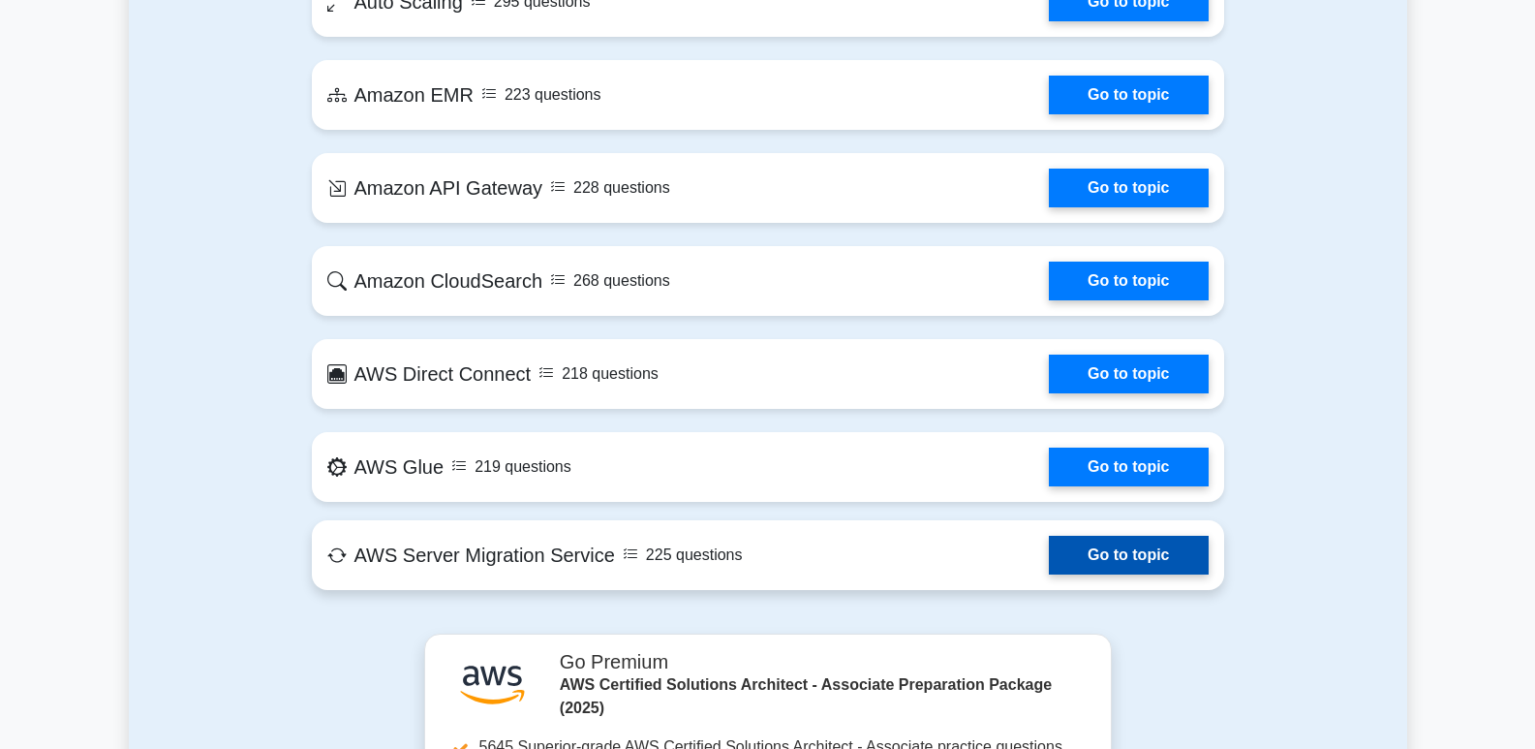
scroll to position [3099, 0]
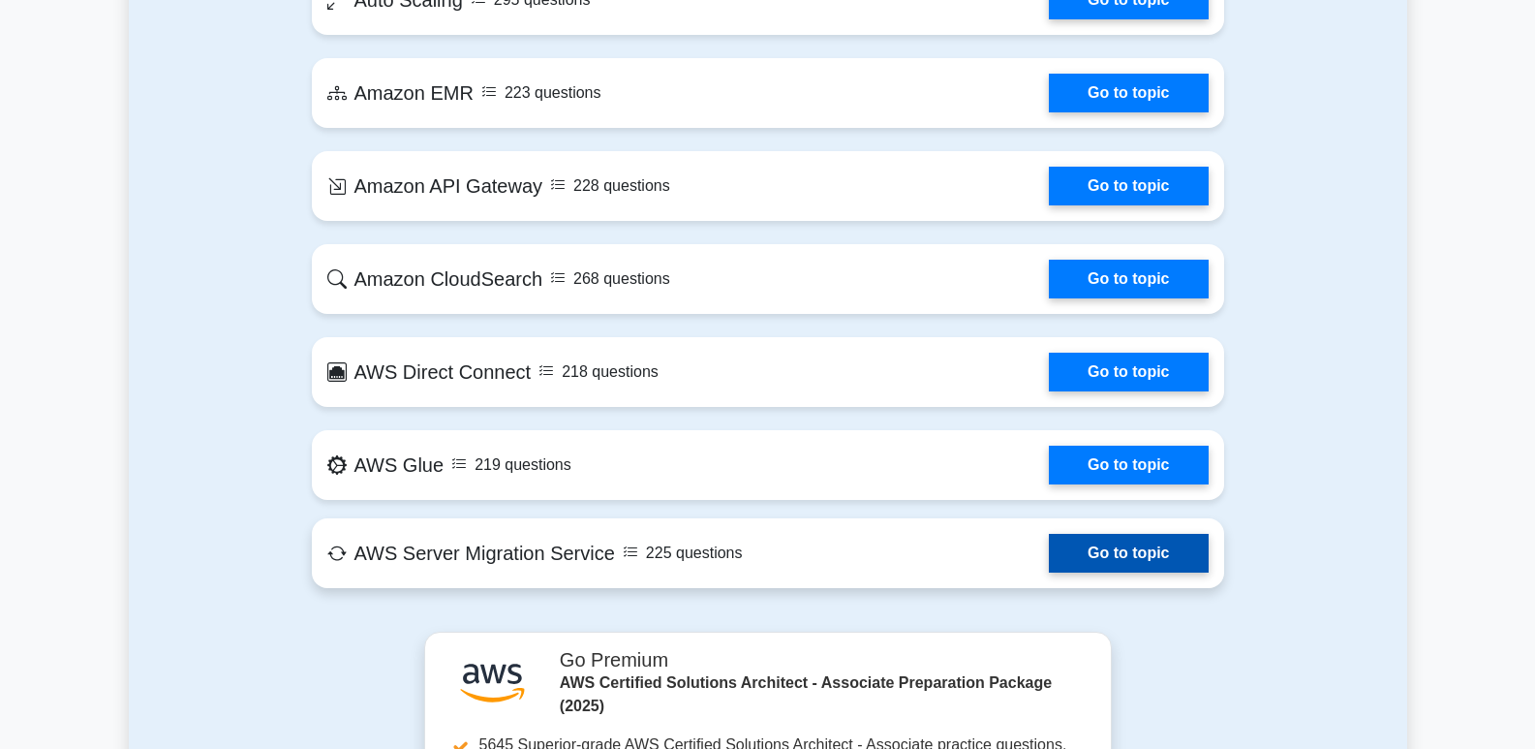
click at [1154, 561] on link "Go to topic" at bounding box center [1128, 553] width 159 height 39
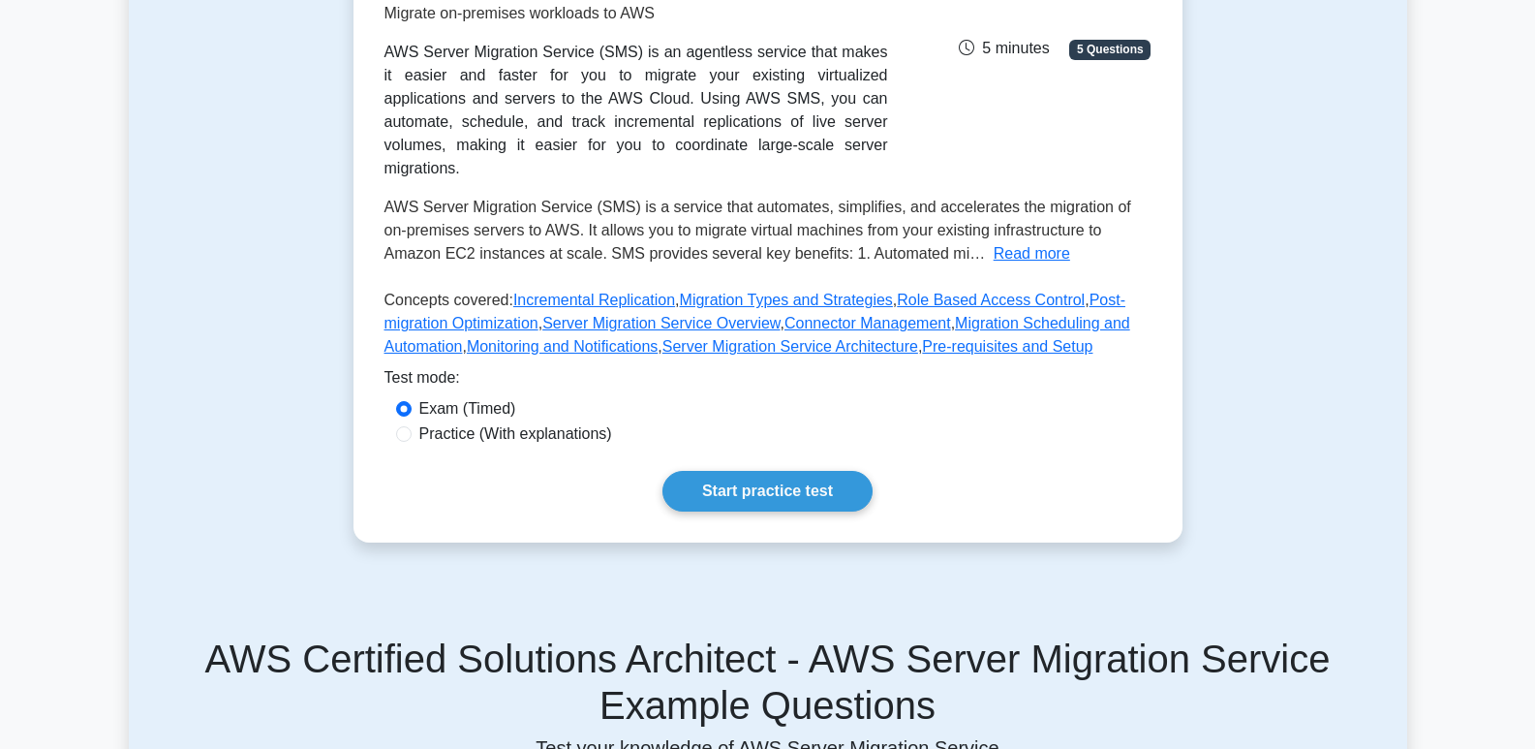
scroll to position [484, 0]
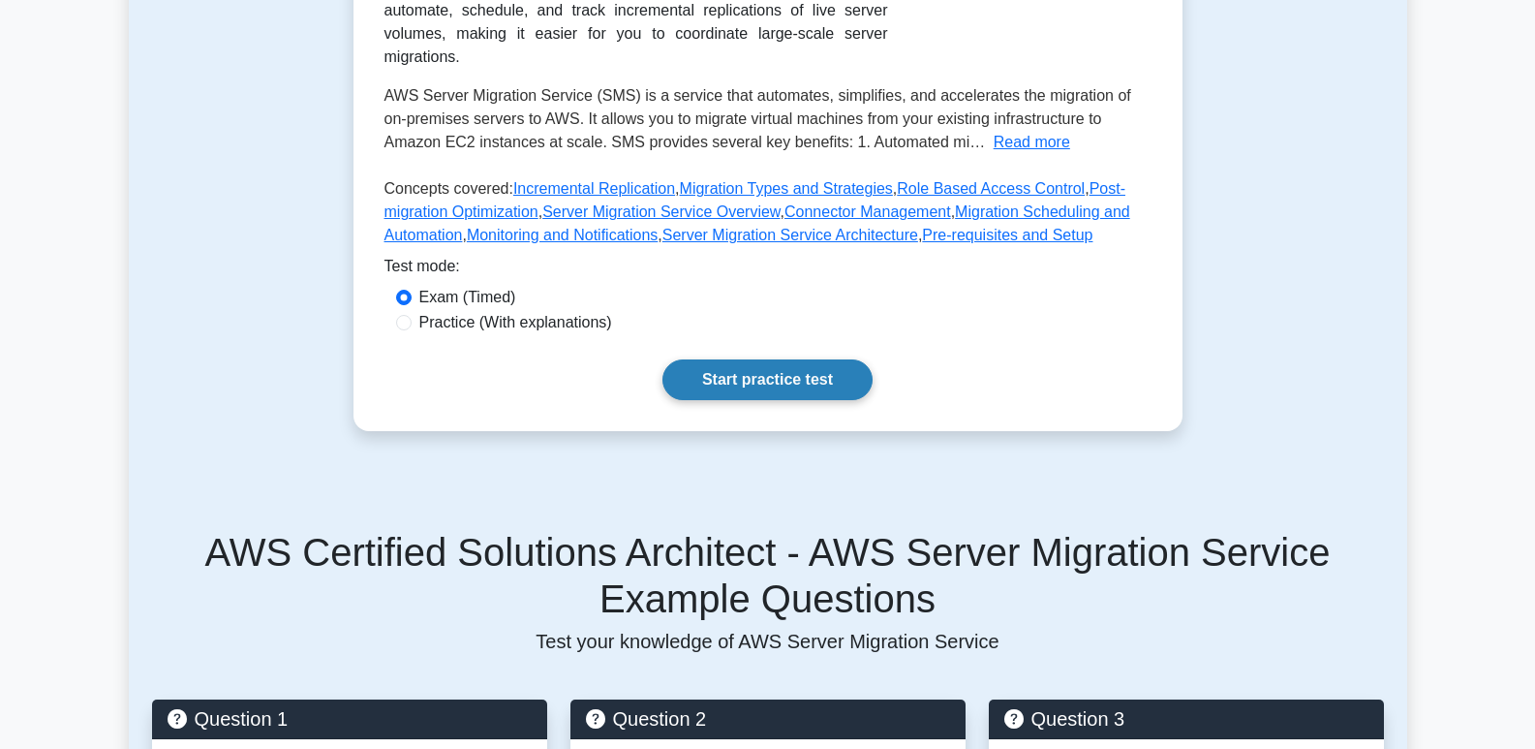
click at [746, 360] on link "Start practice test" at bounding box center [767, 379] width 210 height 41
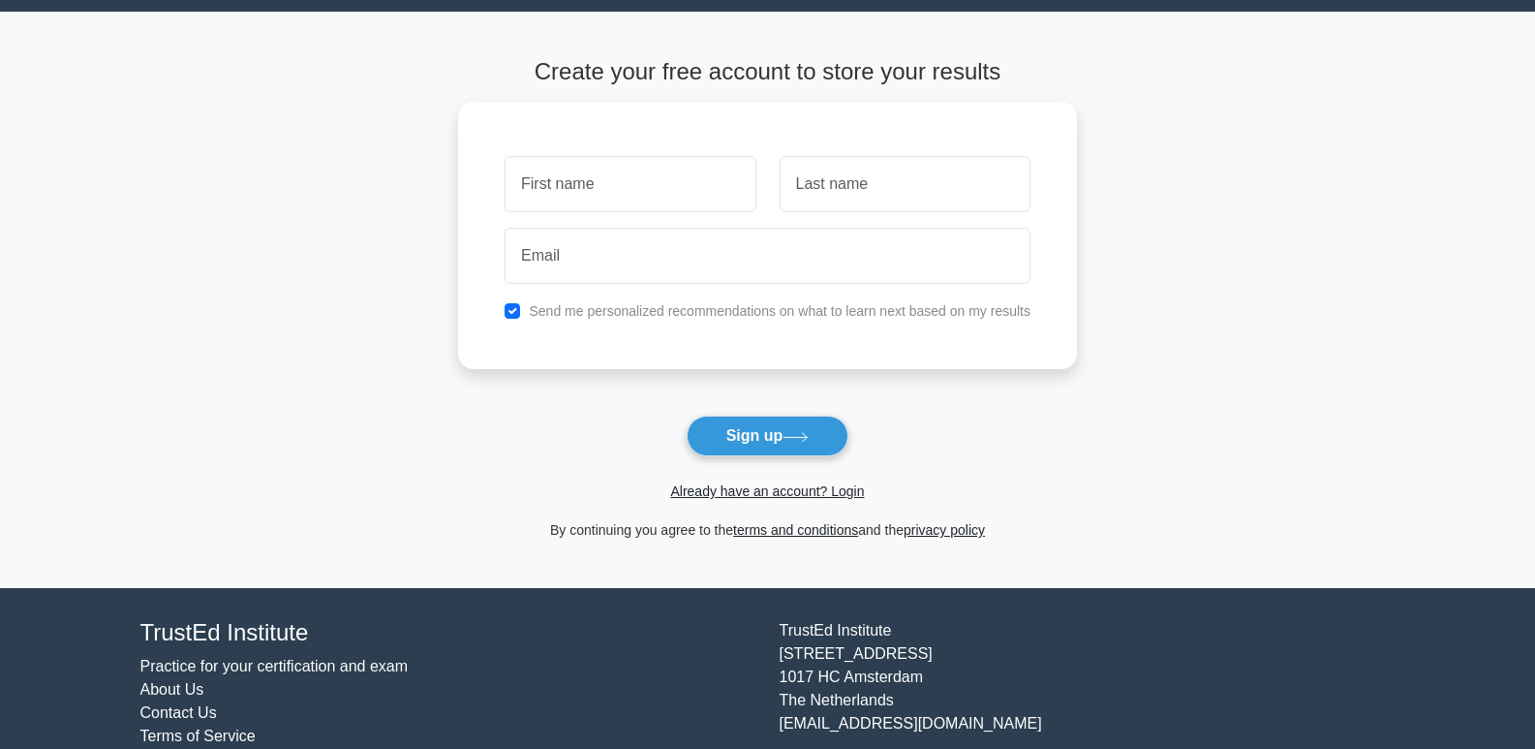
scroll to position [105, 0]
